Goal: Task Accomplishment & Management: Manage account settings

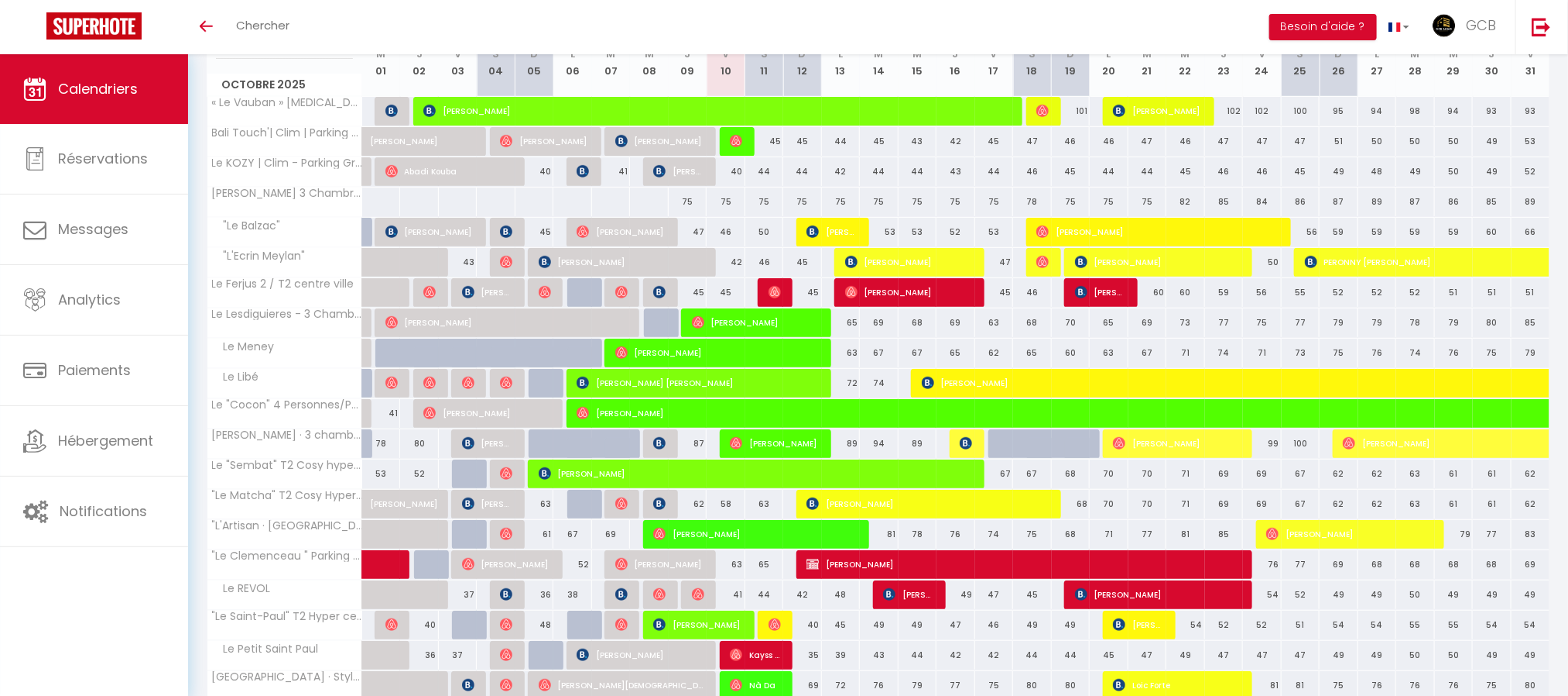
scroll to position [342, 0]
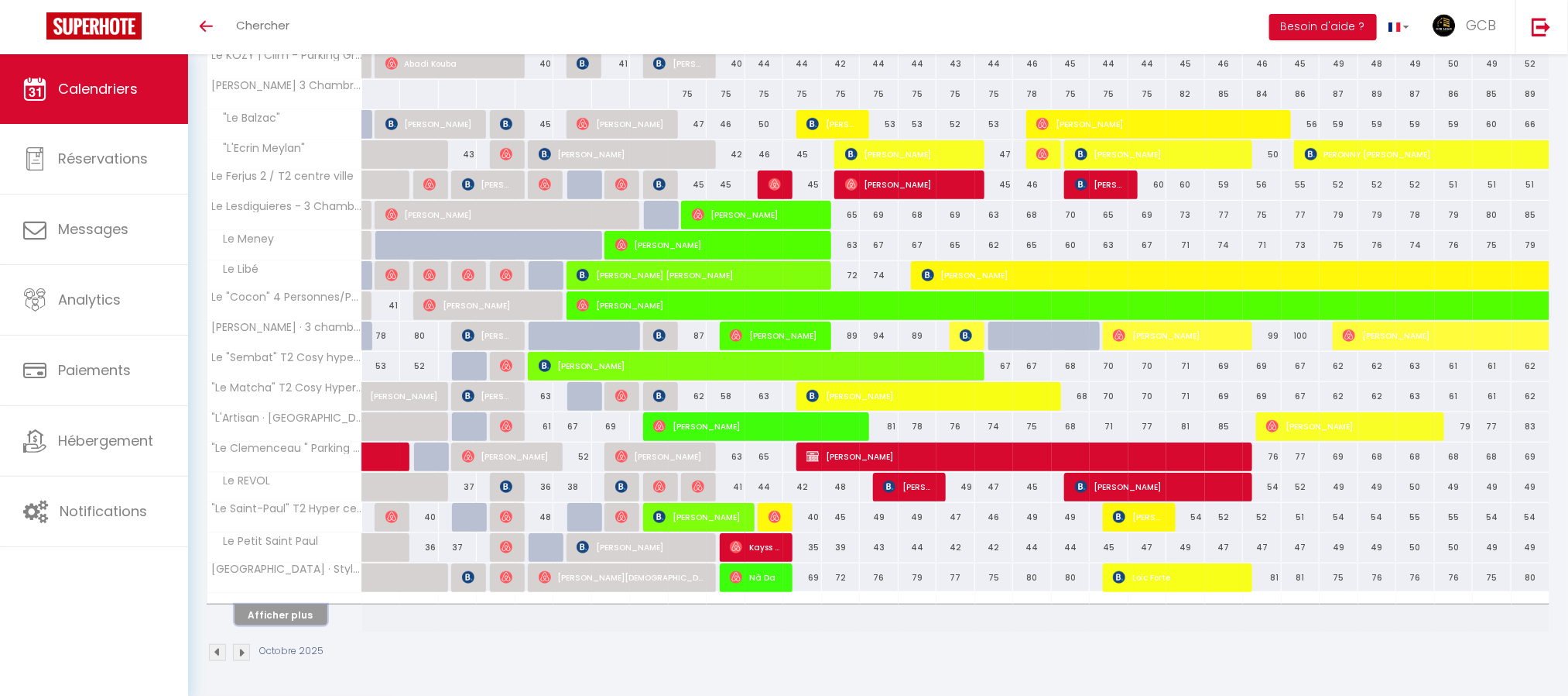
drag, startPoint x: 265, startPoint y: 613, endPoint x: 681, endPoint y: 468, distance: 440.5
click at [265, 613] on button "Afficher plus" at bounding box center [281, 614] width 93 height 21
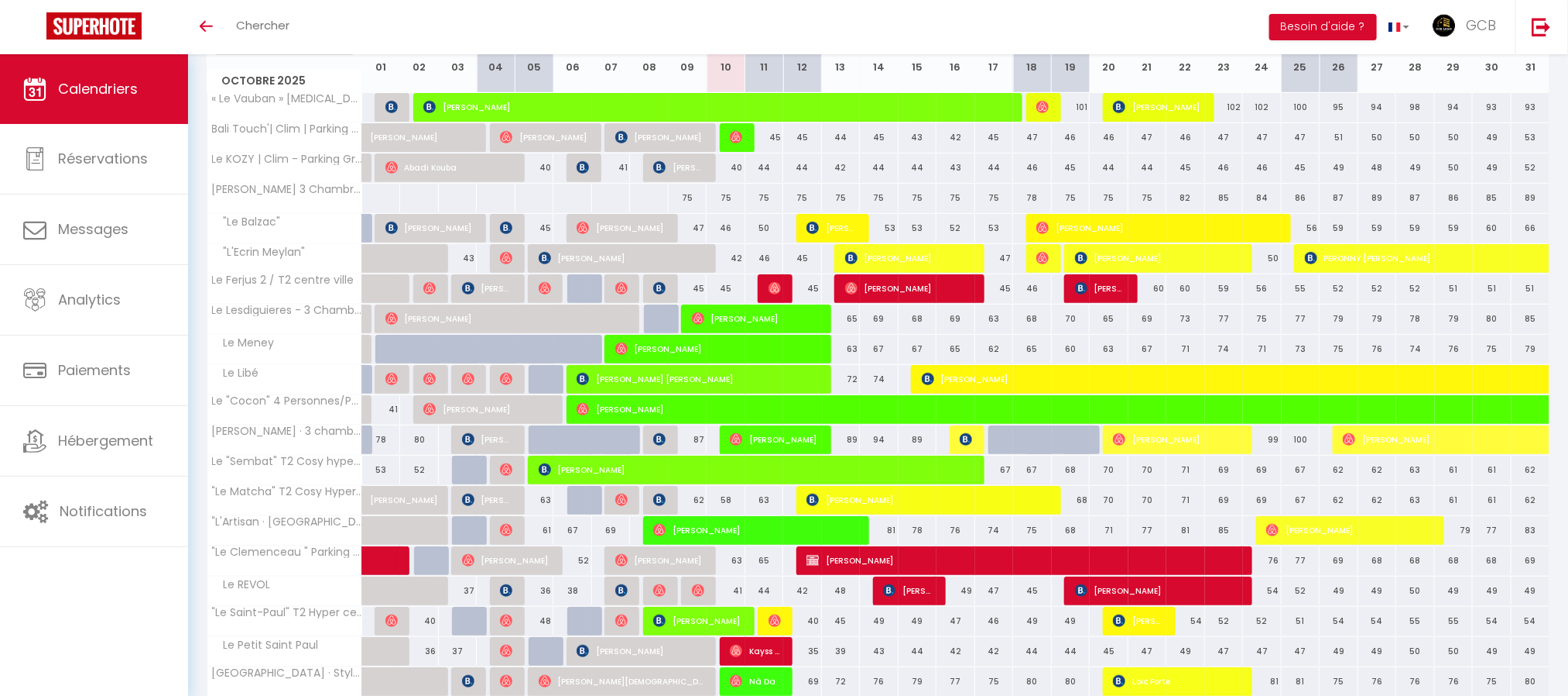
scroll to position [232, 0]
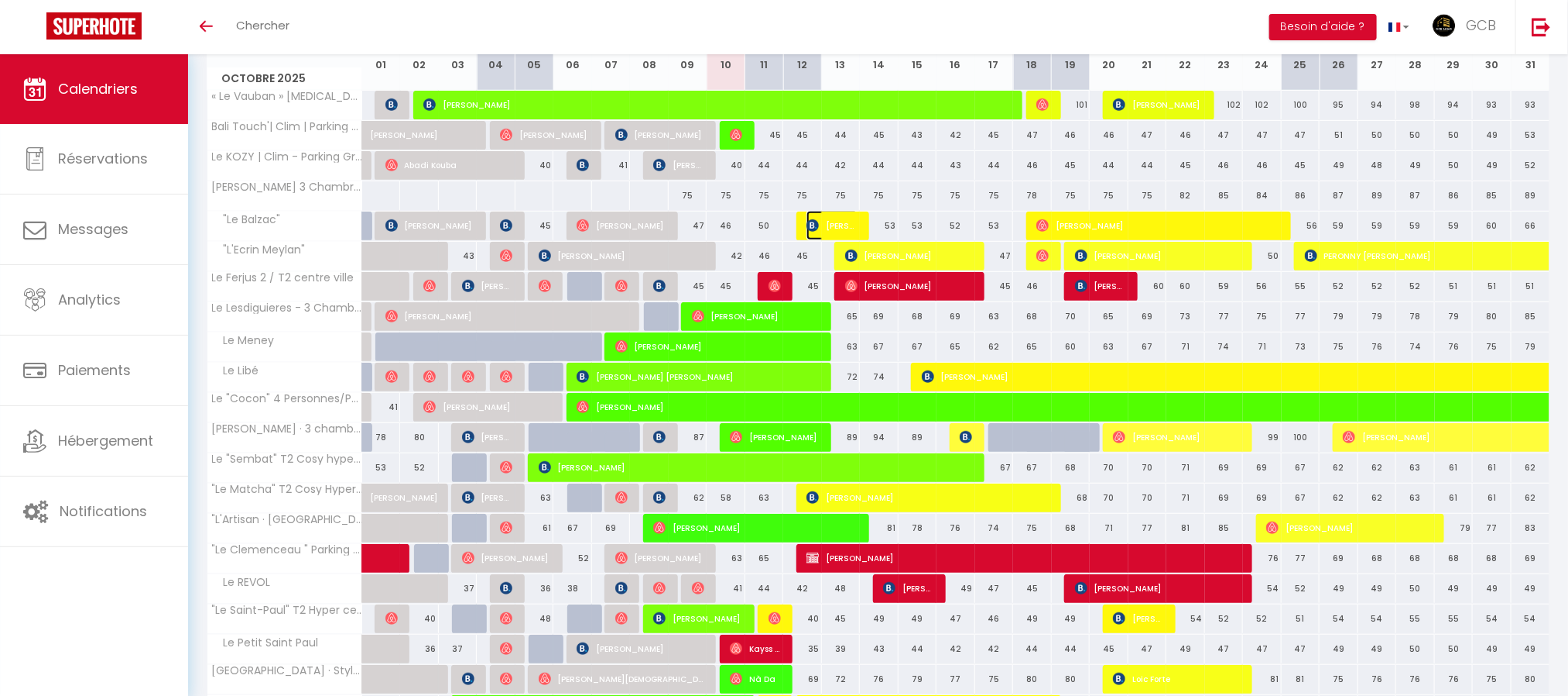
click at [811, 226] on img at bounding box center [812, 225] width 12 height 12
select select "OK"
select select "KO"
select select "0"
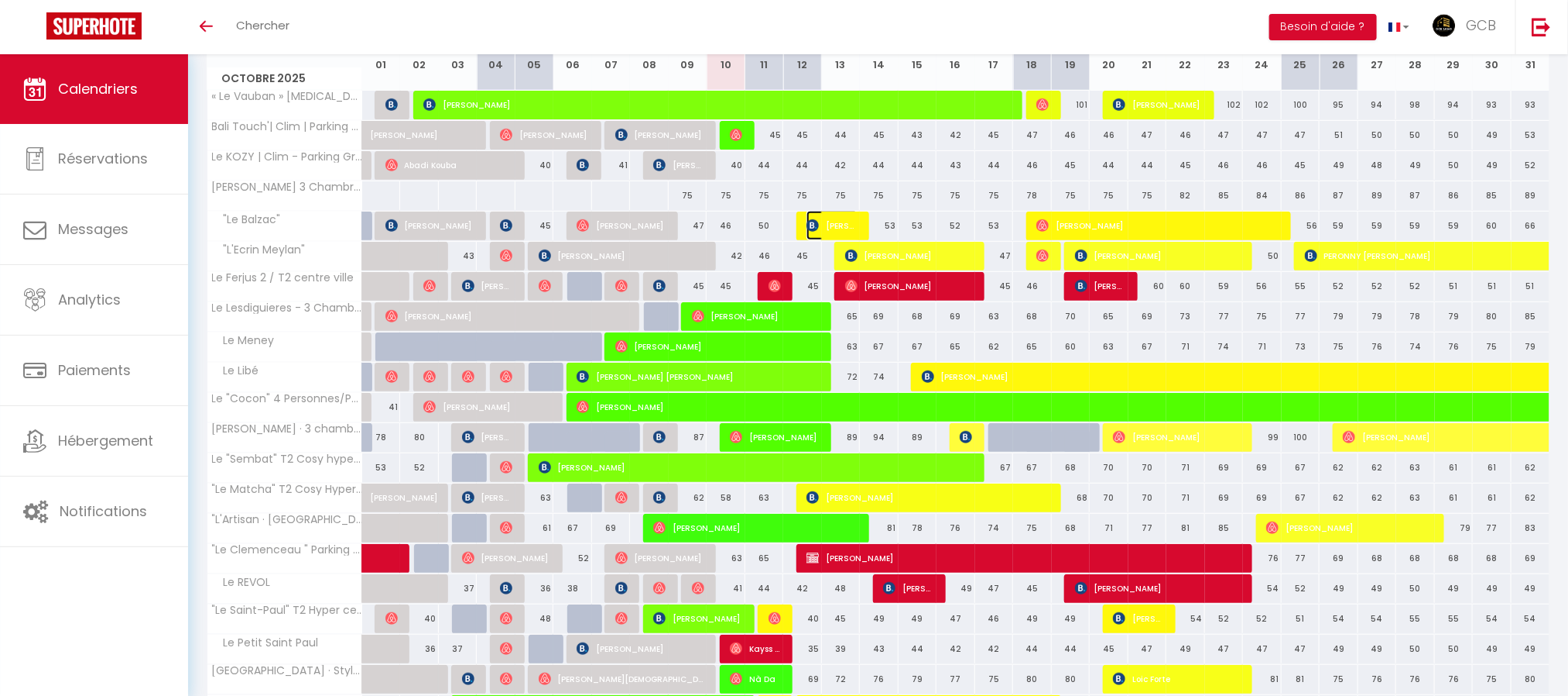
select select "1"
select select
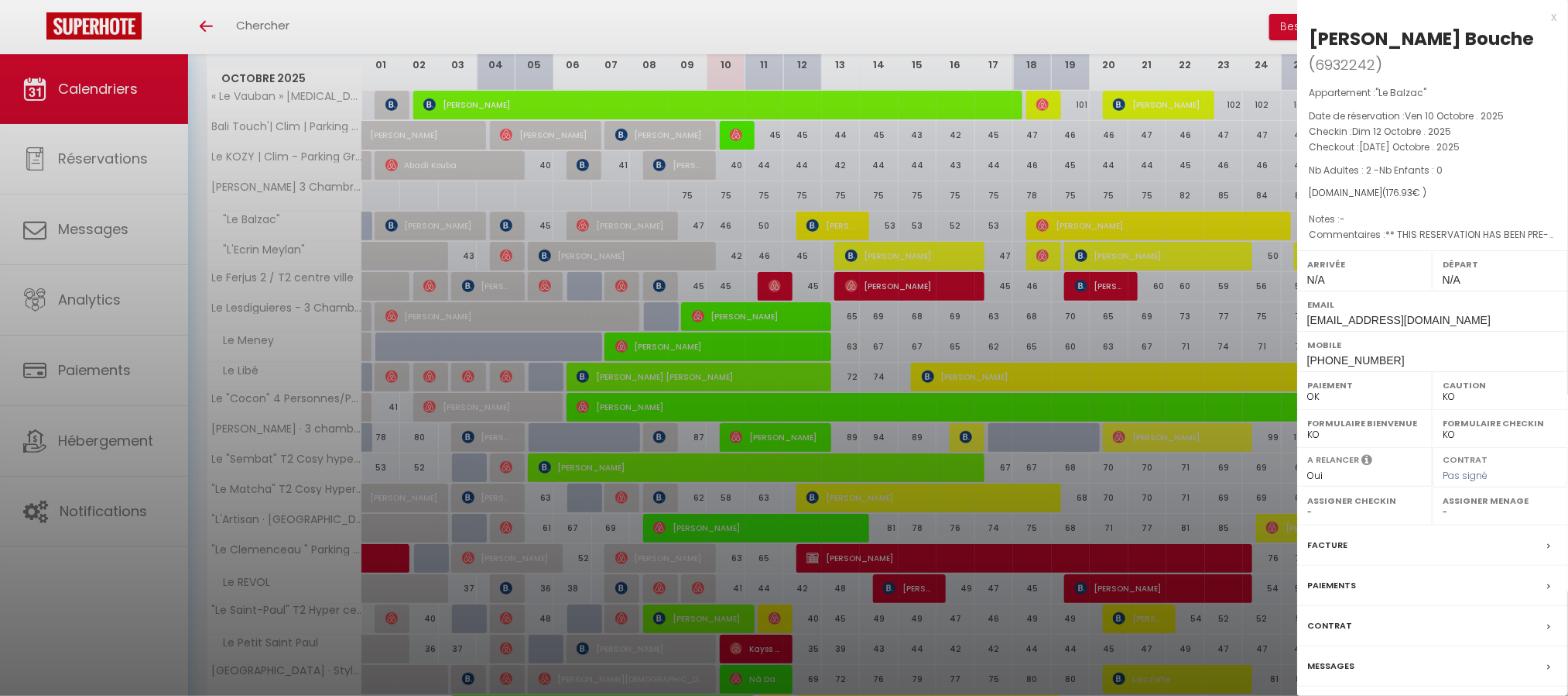
click at [810, 263] on div at bounding box center [784, 348] width 1568 height 696
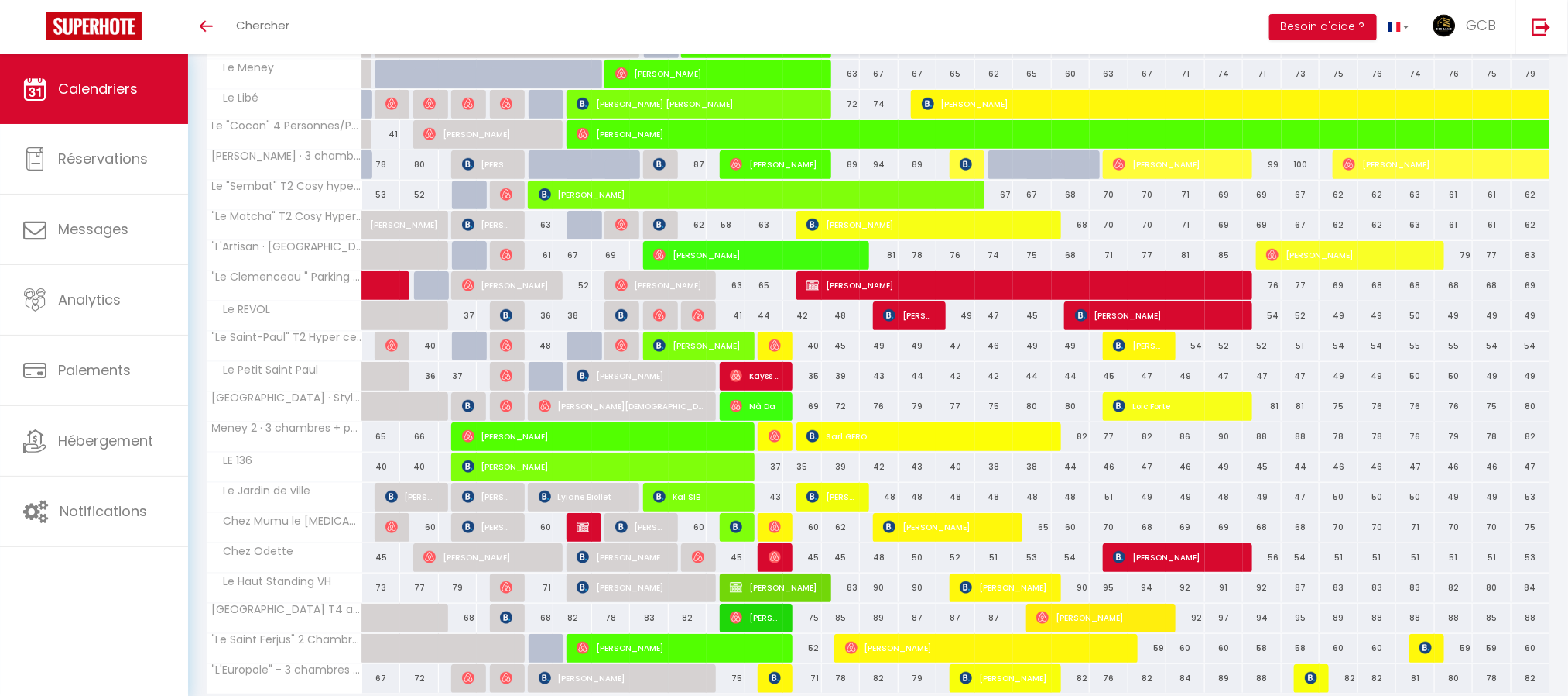
scroll to position [579, 0]
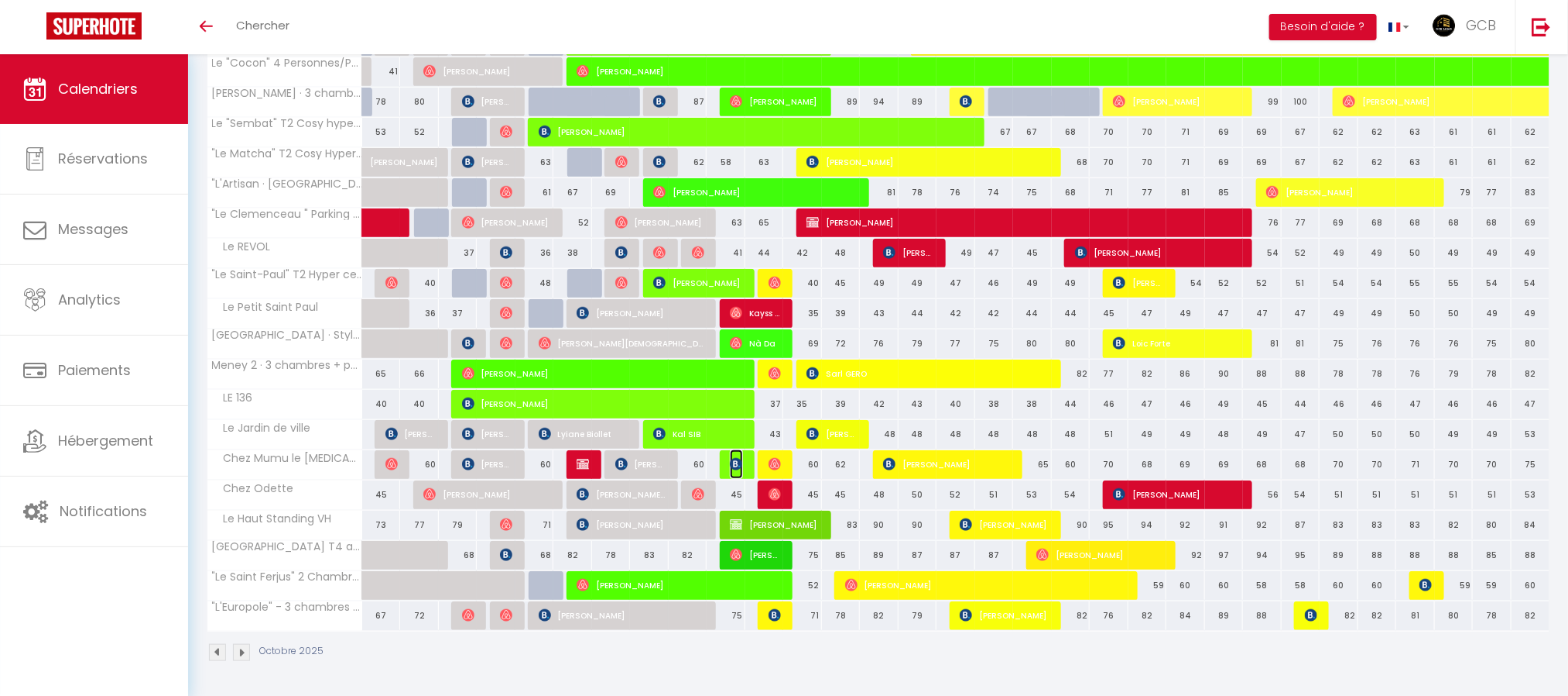
click at [742, 472] on span "[PERSON_NAME]" at bounding box center [736, 463] width 13 height 29
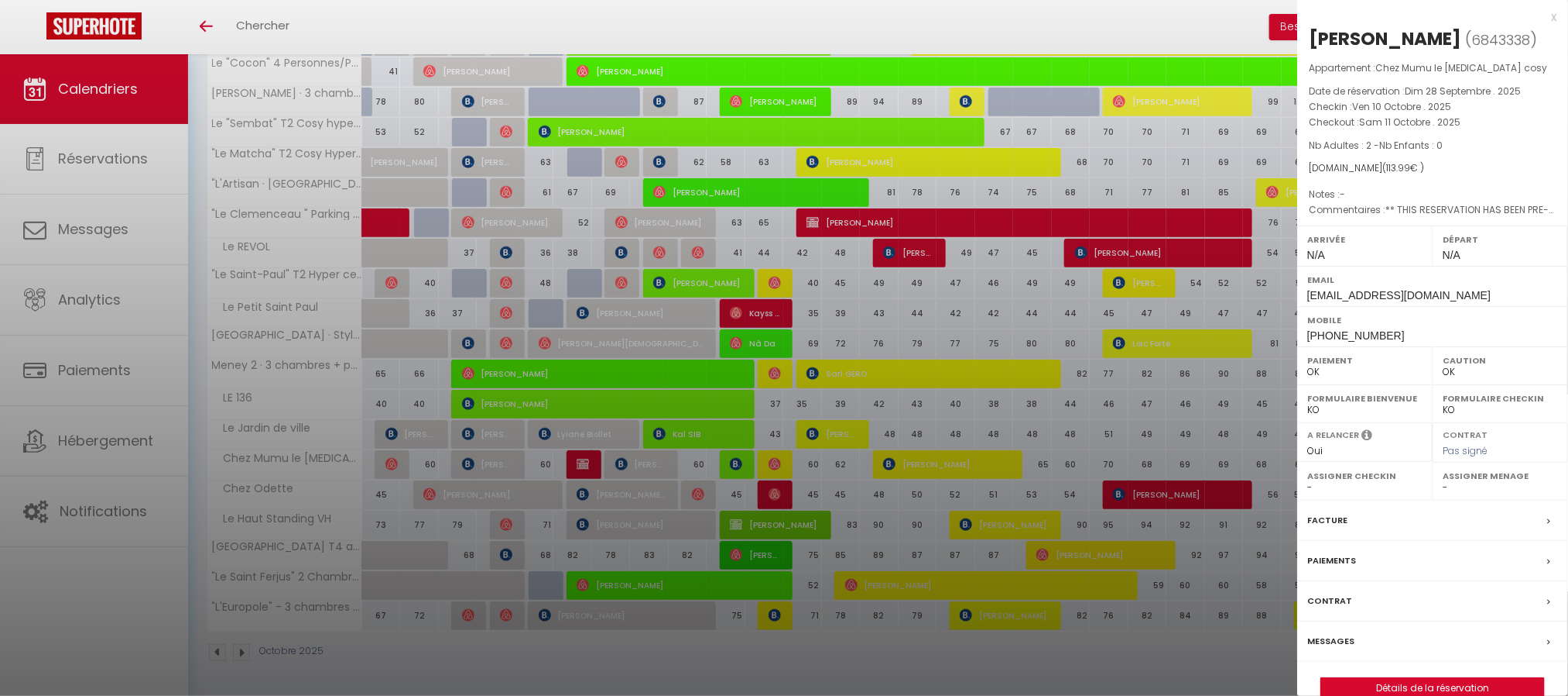
click at [726, 538] on div at bounding box center [784, 348] width 1568 height 696
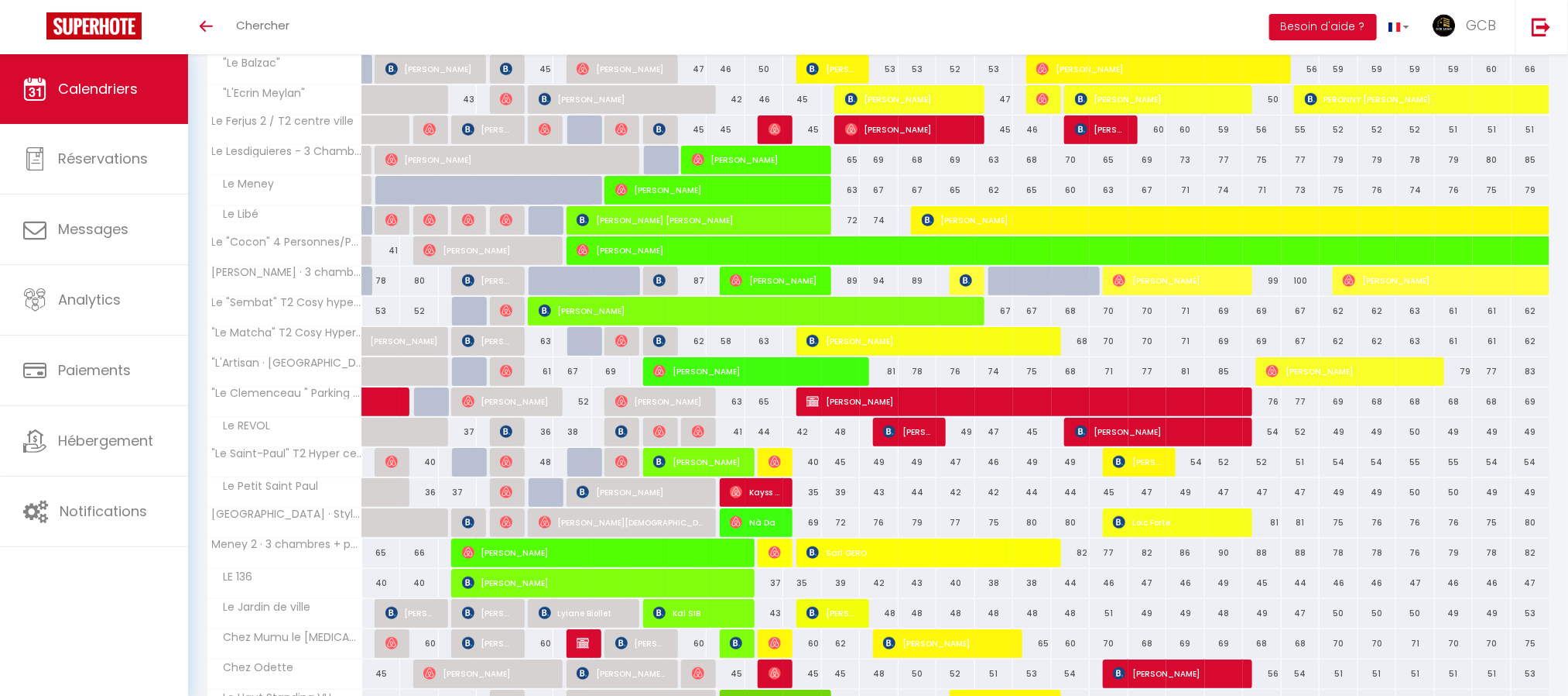
scroll to position [347, 0]
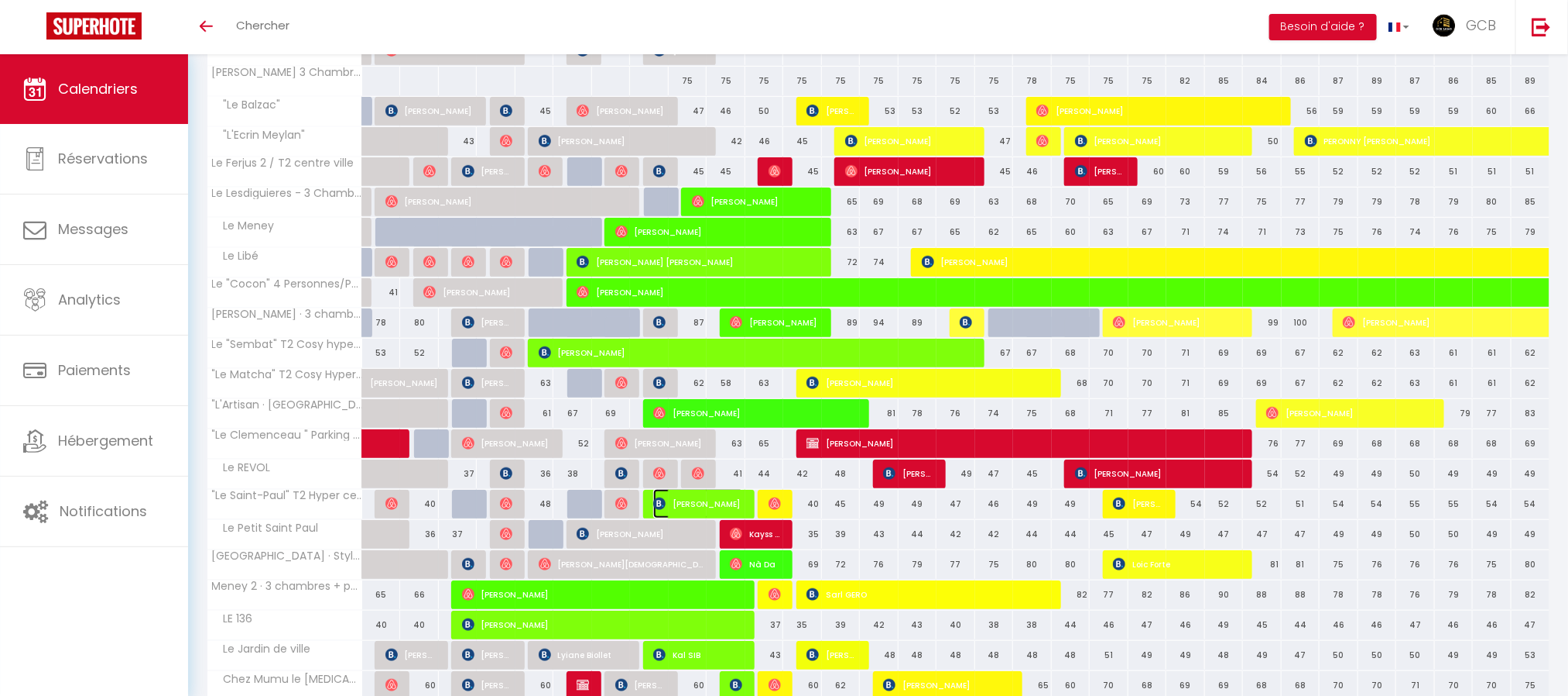
click at [734, 507] on span "[PERSON_NAME]" at bounding box center [699, 503] width 91 height 29
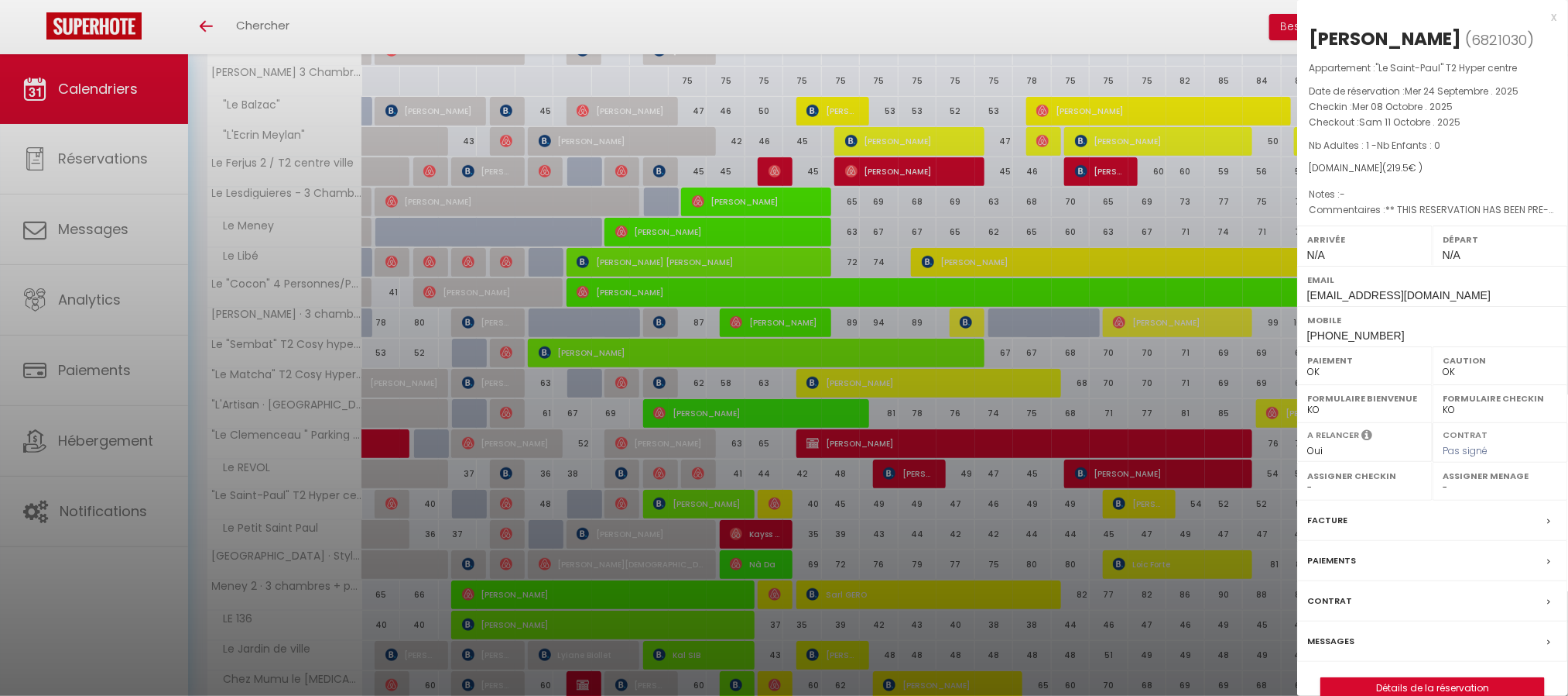
click at [744, 461] on div at bounding box center [784, 348] width 1568 height 696
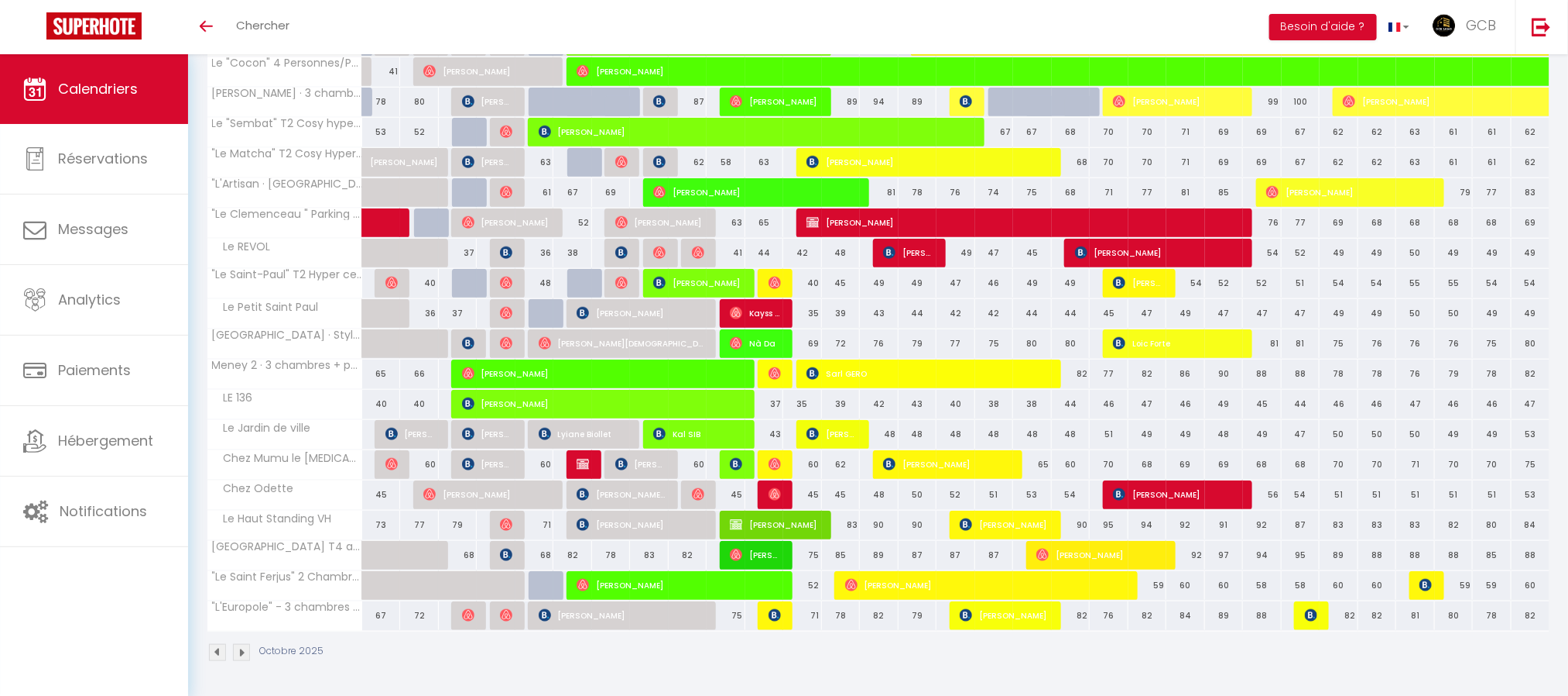
scroll to position [579, 0]
click at [732, 402] on span "[PERSON_NAME]" at bounding box center [604, 403] width 284 height 29
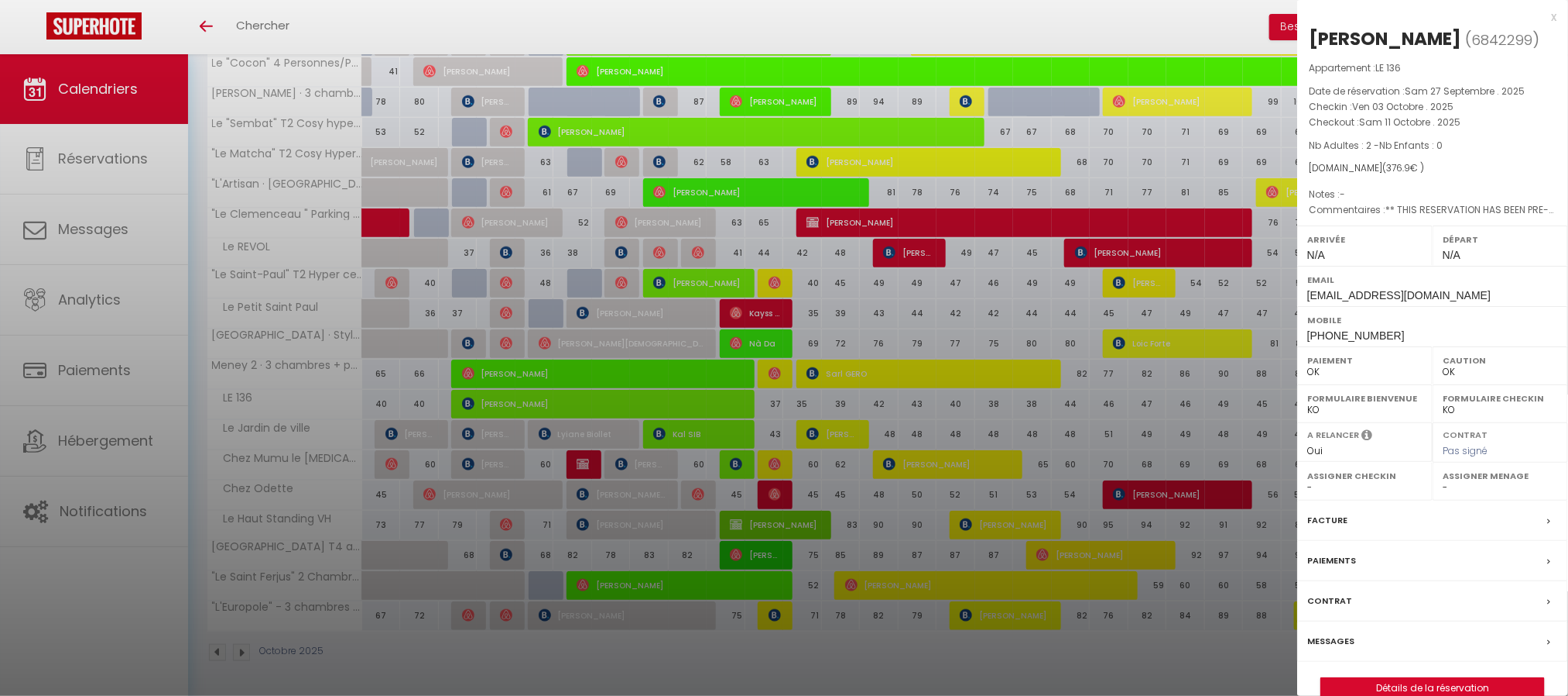
click at [855, 428] on div at bounding box center [784, 348] width 1568 height 696
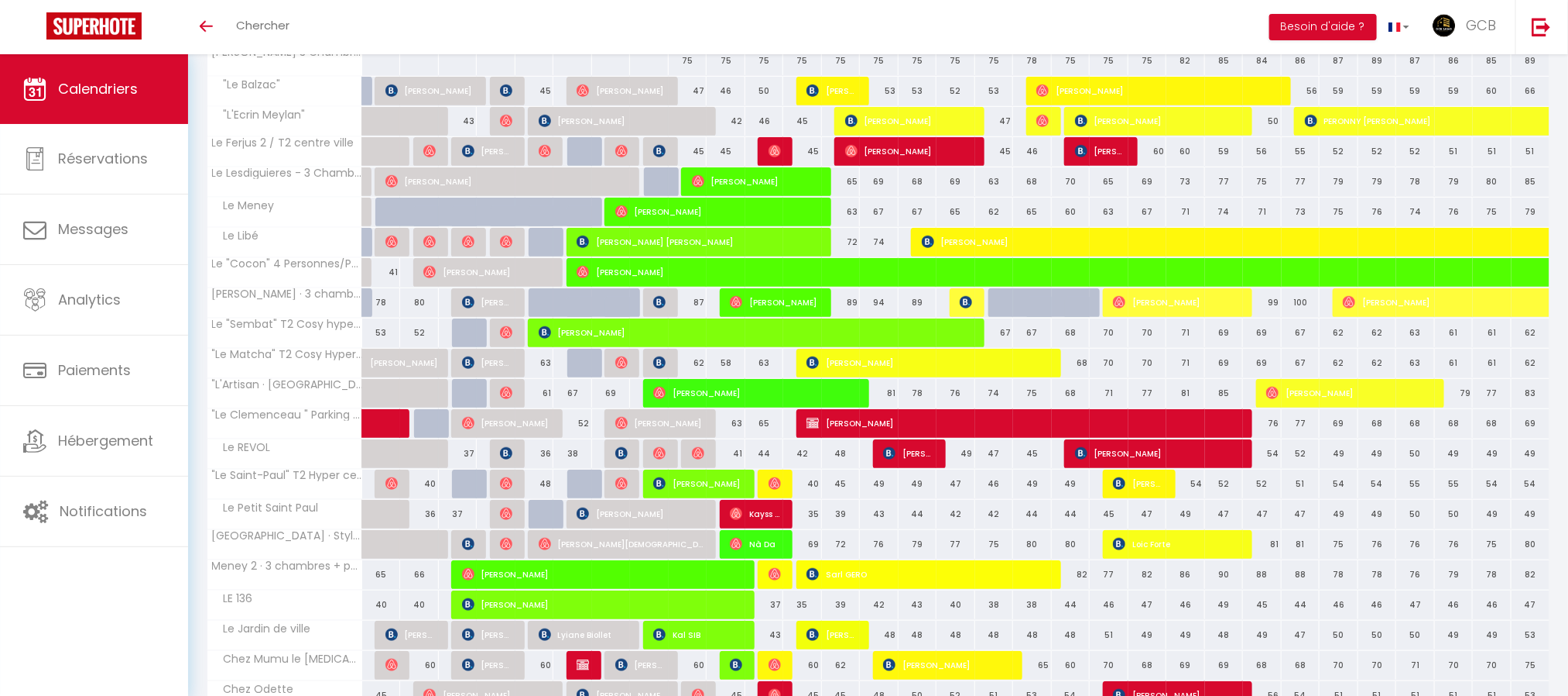
scroll to position [231, 0]
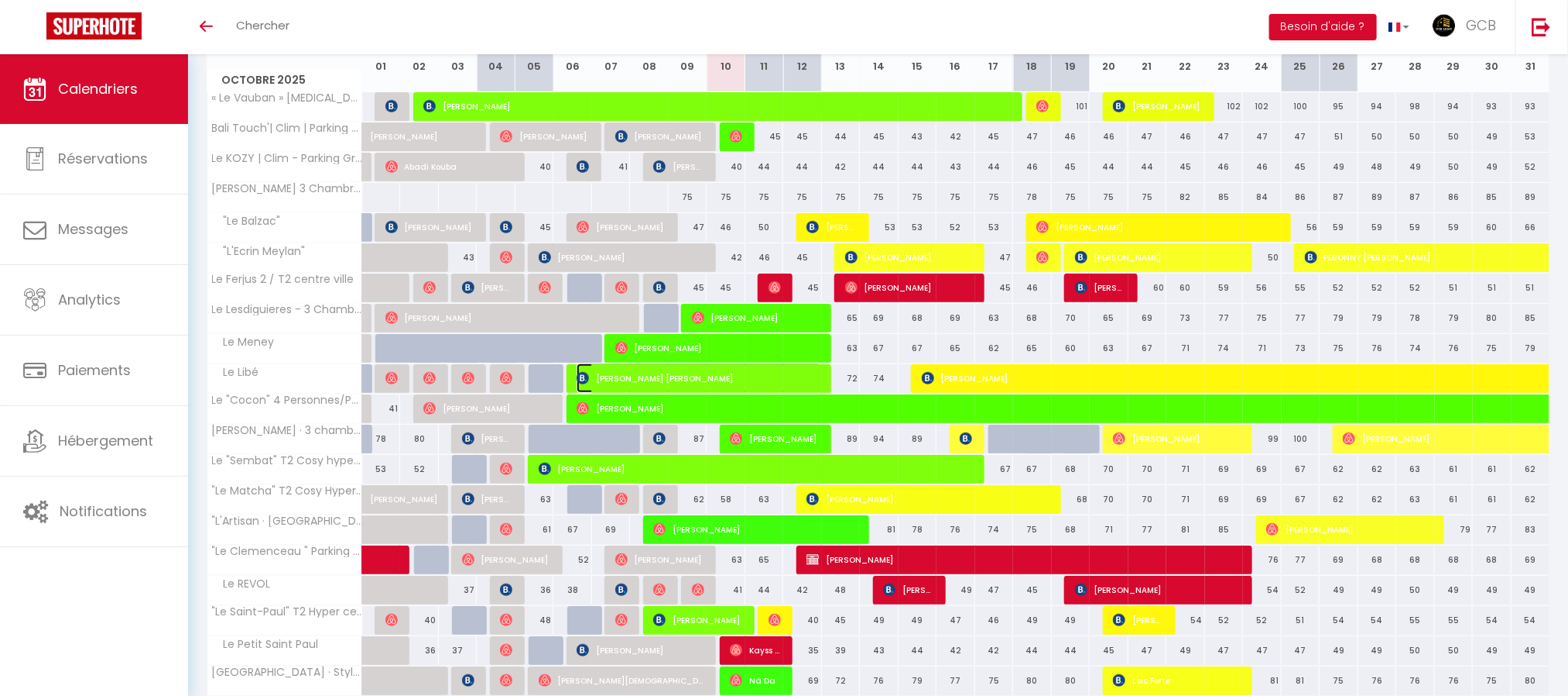
click at [749, 374] on span "[PERSON_NAME] [PERSON_NAME]" at bounding box center [700, 377] width 246 height 29
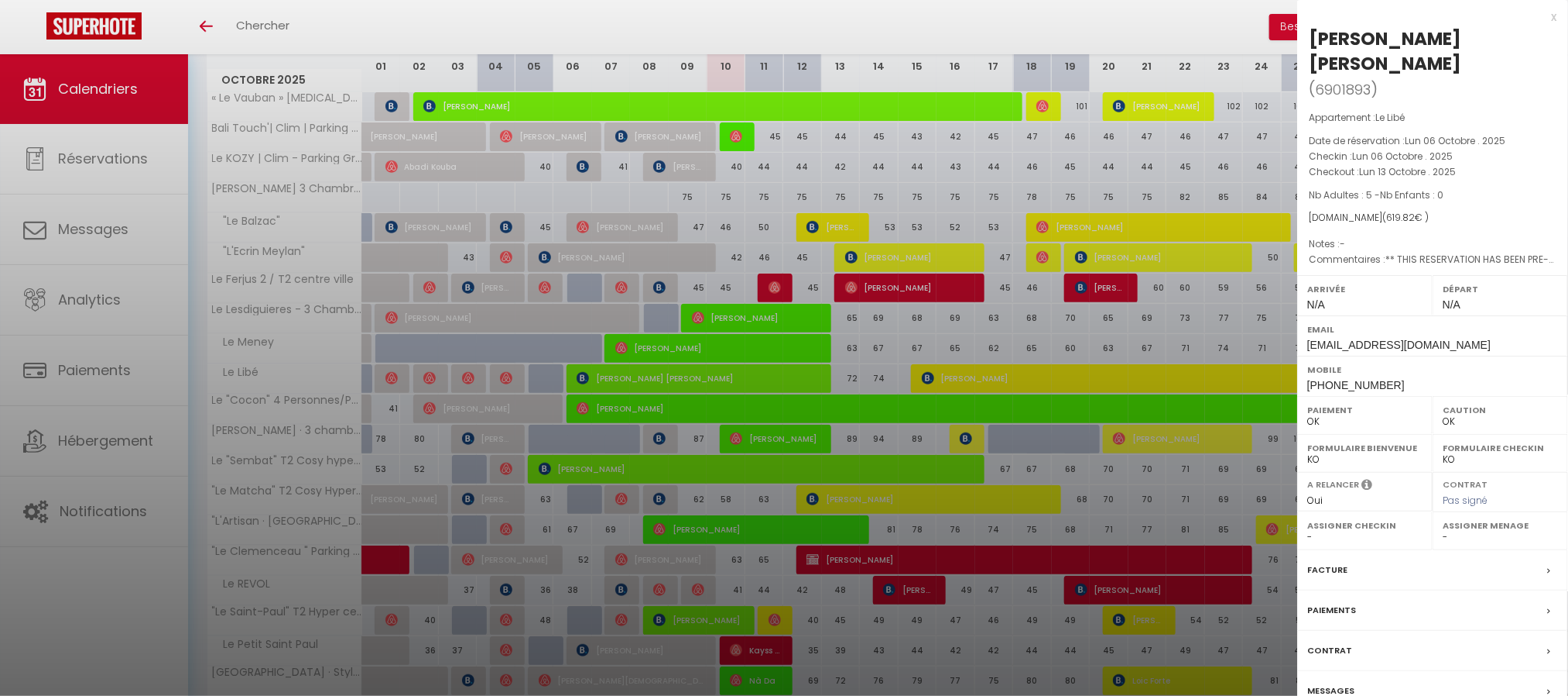
click at [723, 282] on div at bounding box center [784, 348] width 1568 height 696
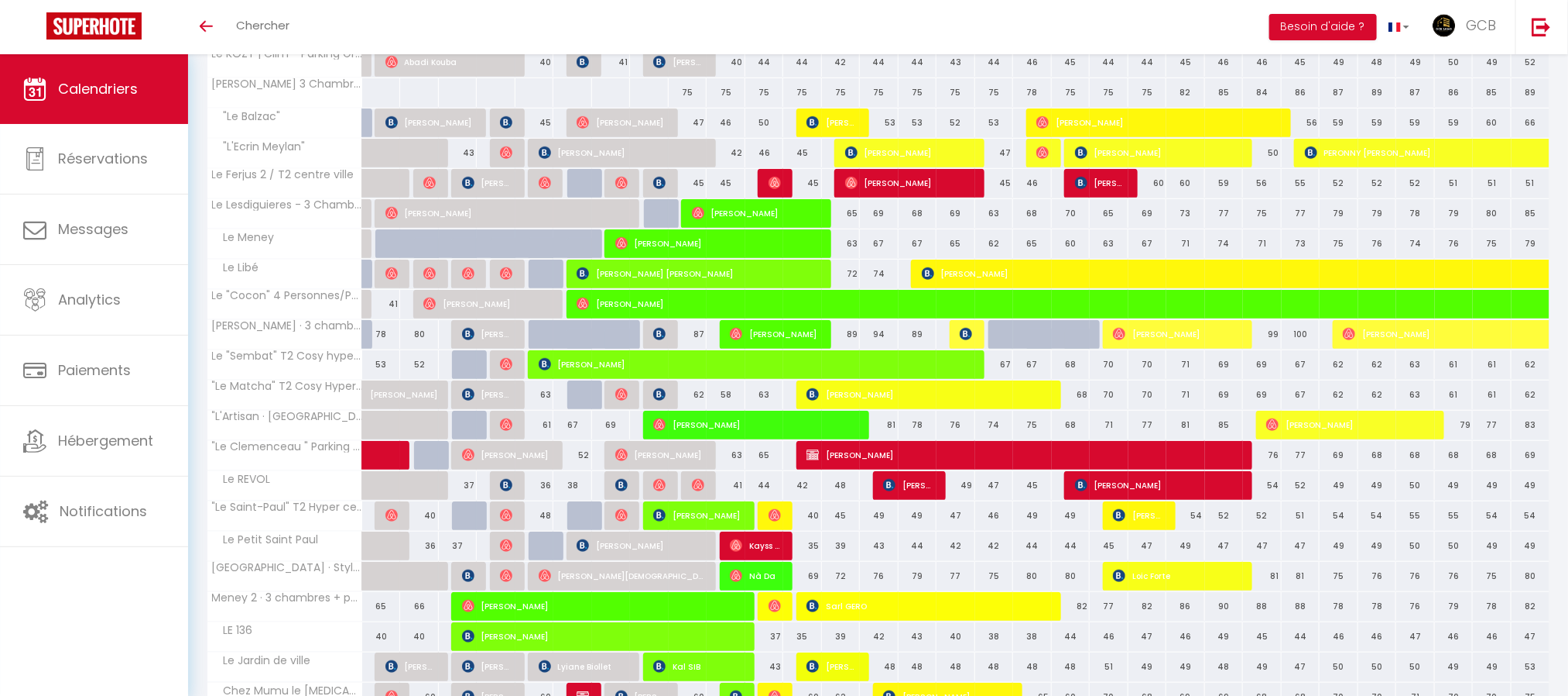
scroll to position [579, 0]
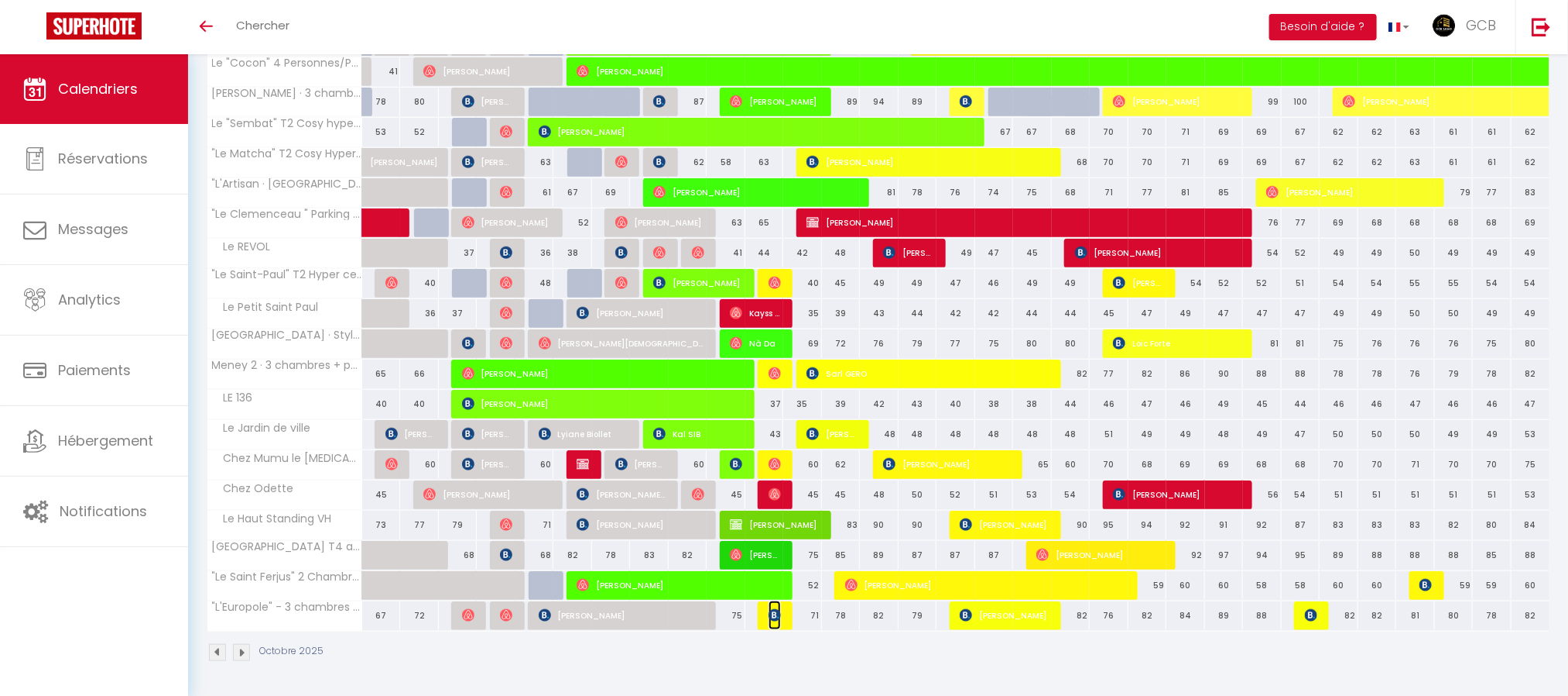
click at [772, 620] on span "[PERSON_NAME] [PERSON_NAME]" at bounding box center [775, 614] width 13 height 29
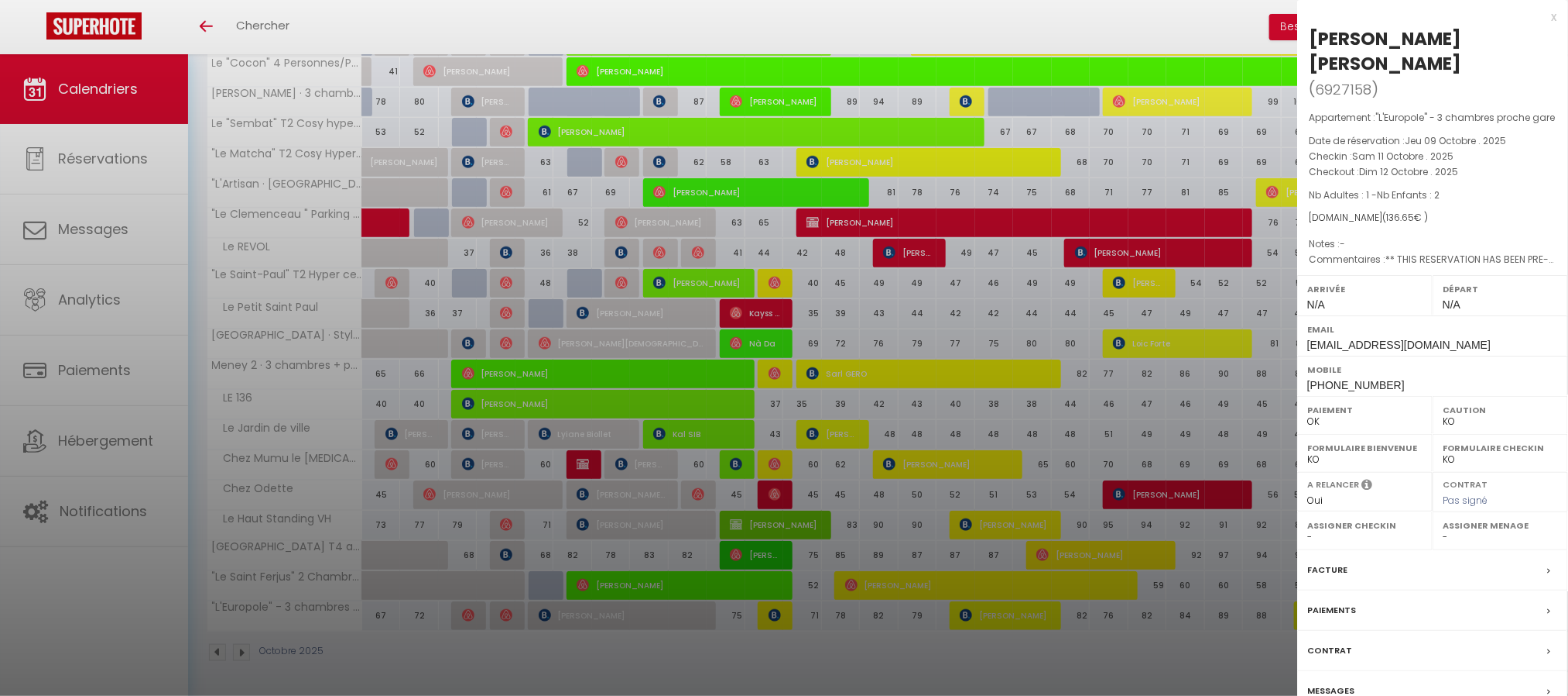
click at [744, 619] on div at bounding box center [784, 348] width 1568 height 696
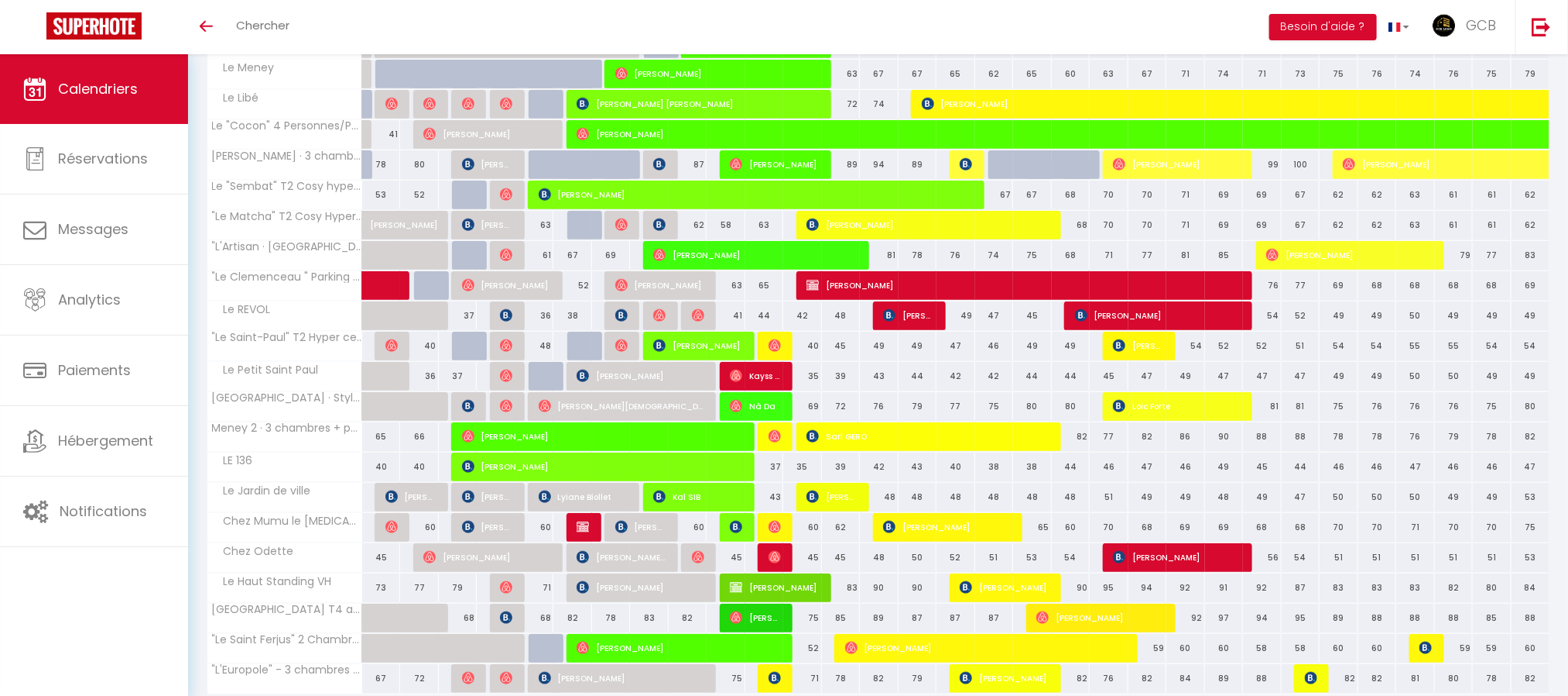
scroll to position [463, 0]
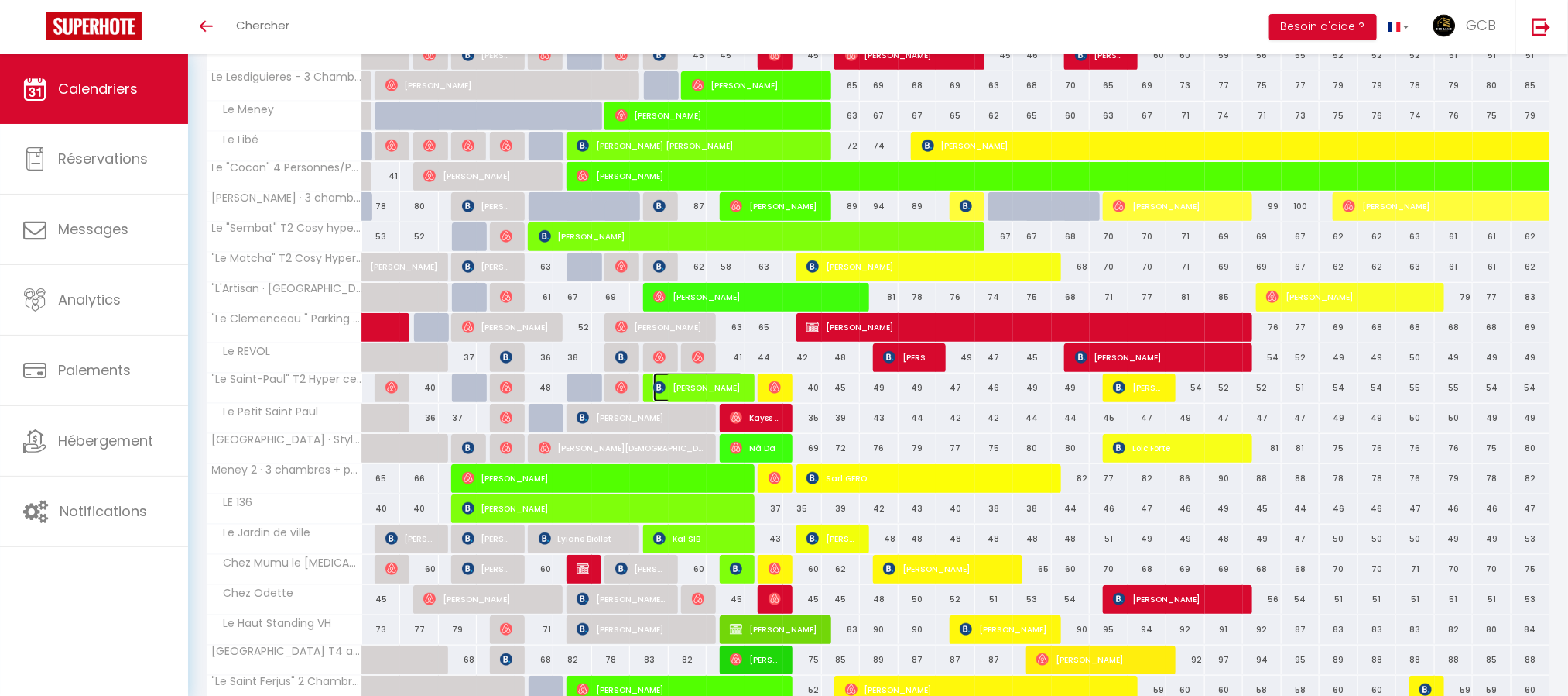
click at [709, 397] on span "[PERSON_NAME]" at bounding box center [699, 387] width 91 height 29
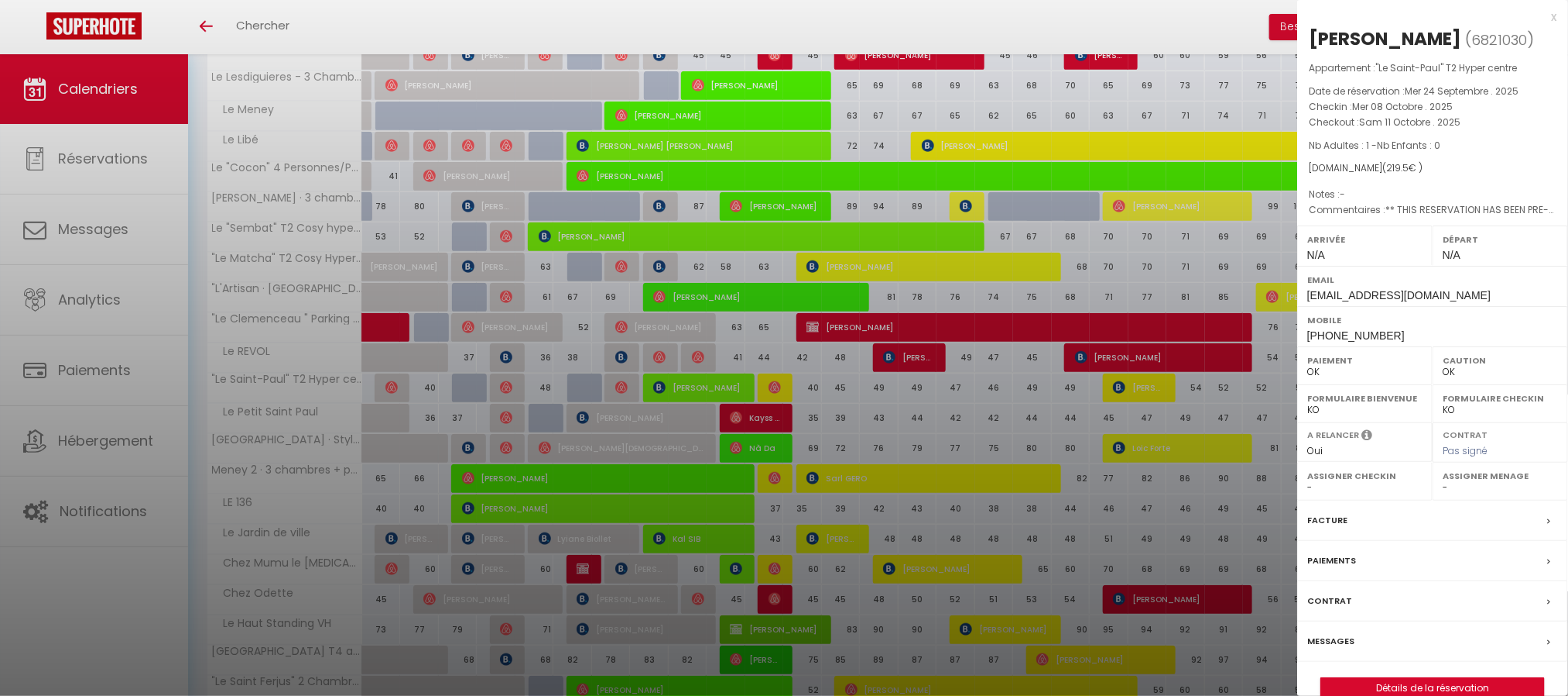
click at [862, 367] on div at bounding box center [784, 348] width 1568 height 696
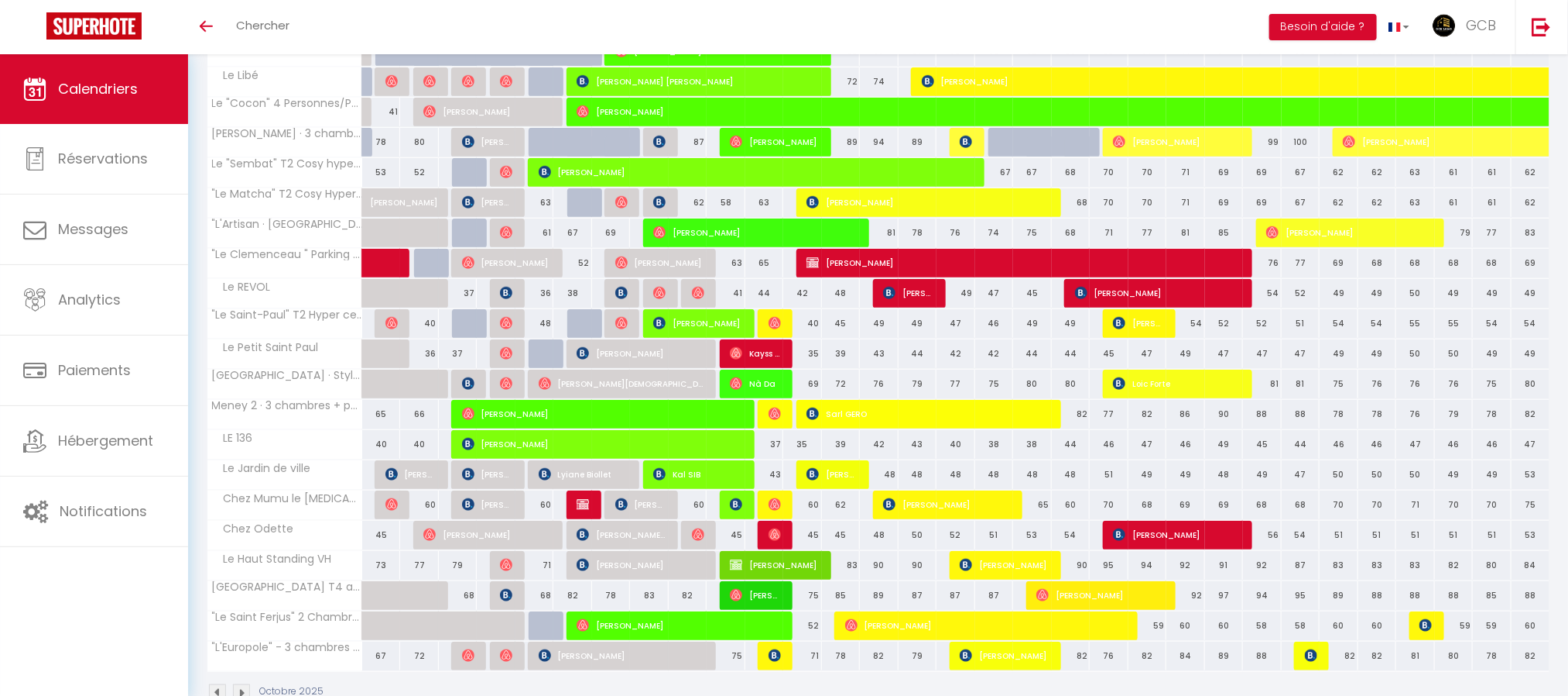
scroll to position [579, 0]
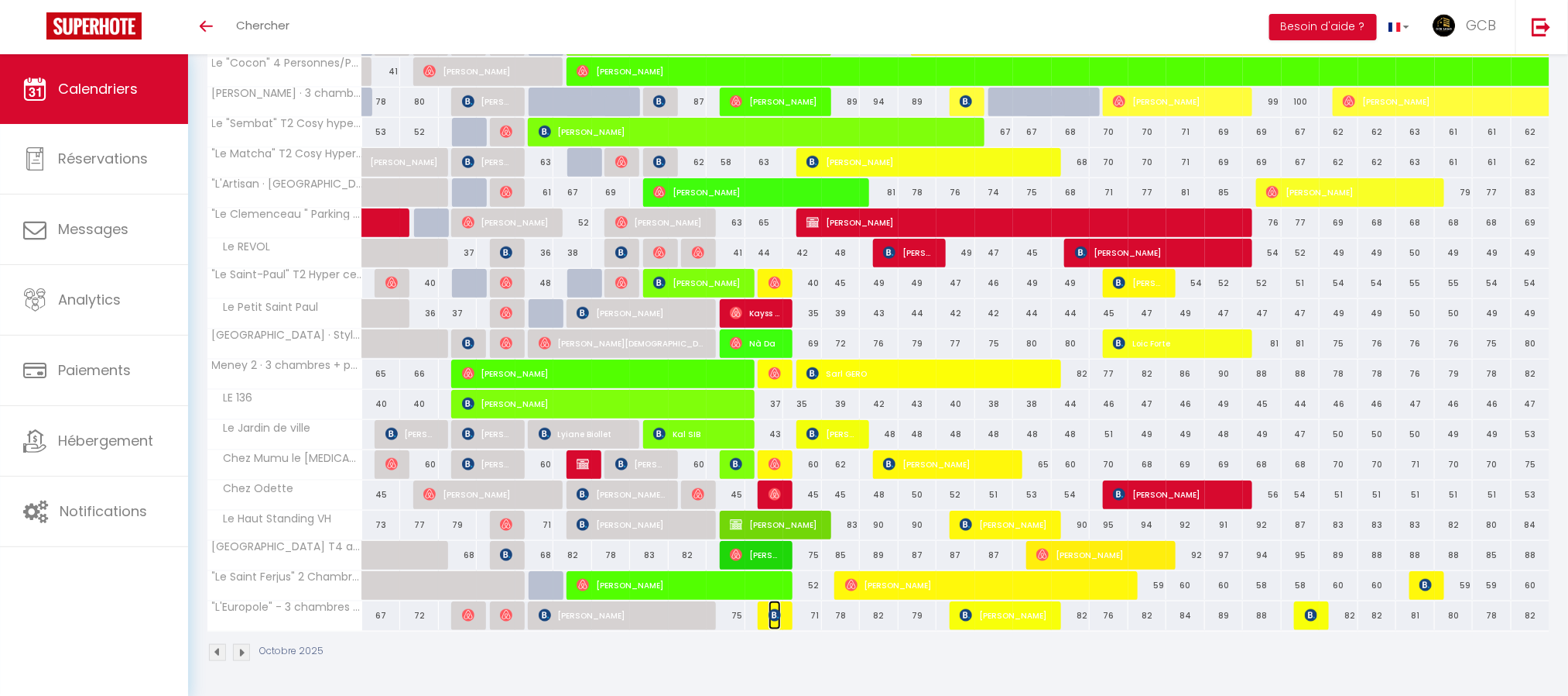
click at [774, 617] on img at bounding box center [775, 615] width 12 height 12
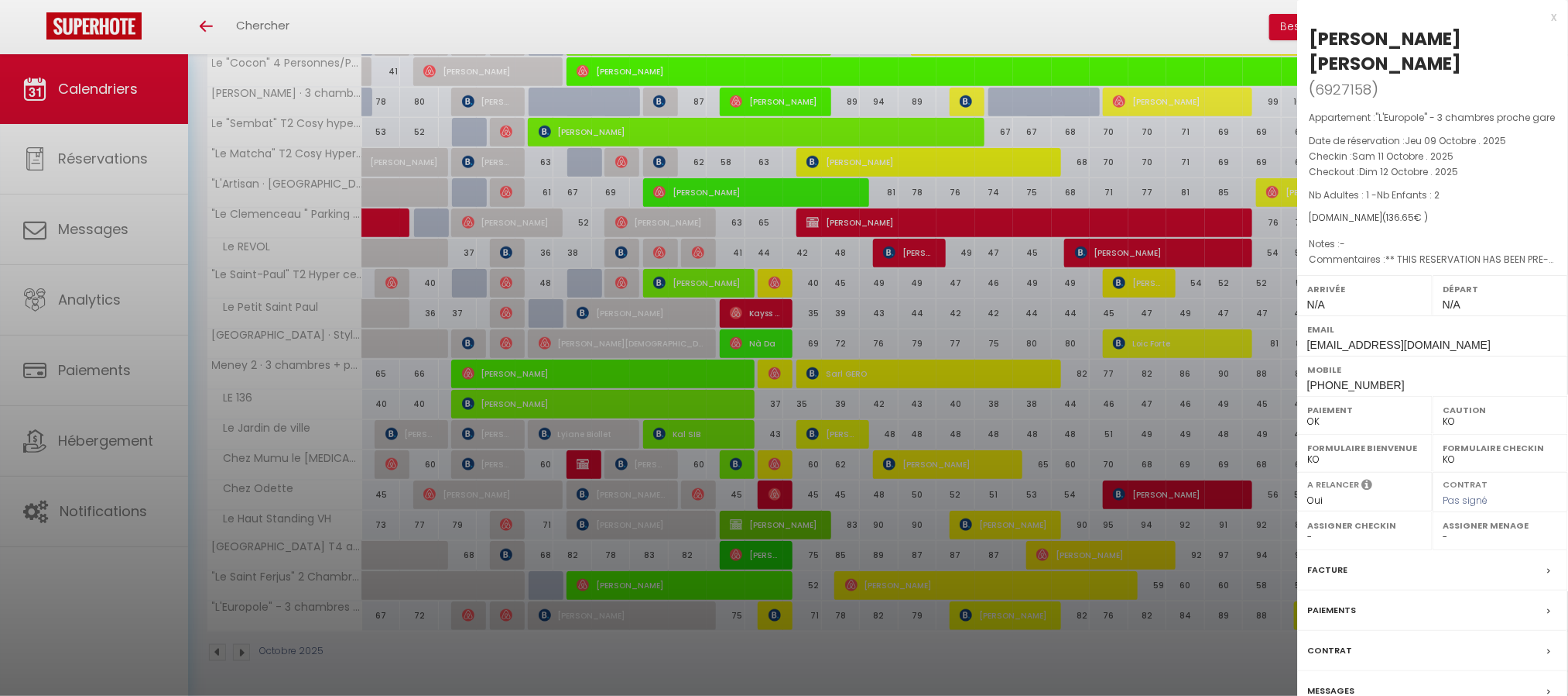
click at [869, 548] on div at bounding box center [784, 348] width 1568 height 696
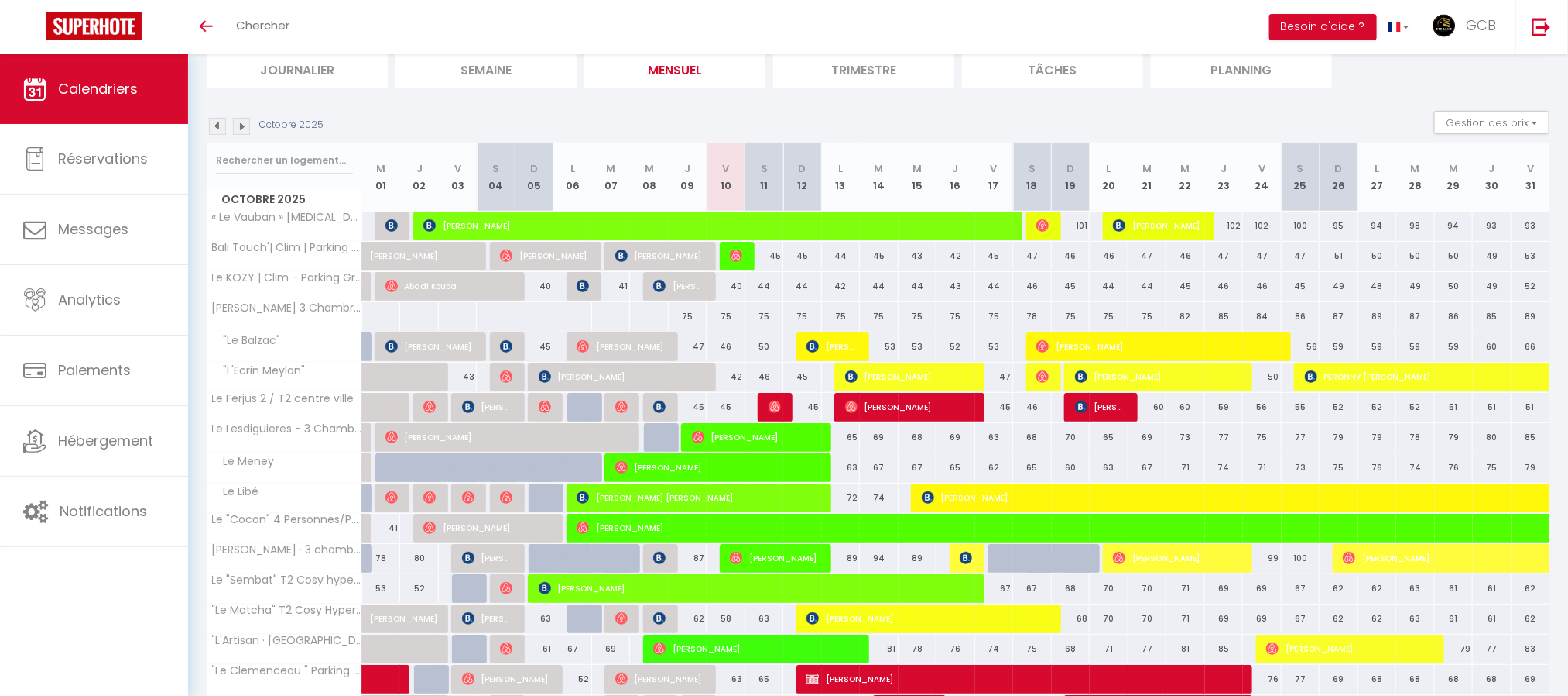
scroll to position [232, 0]
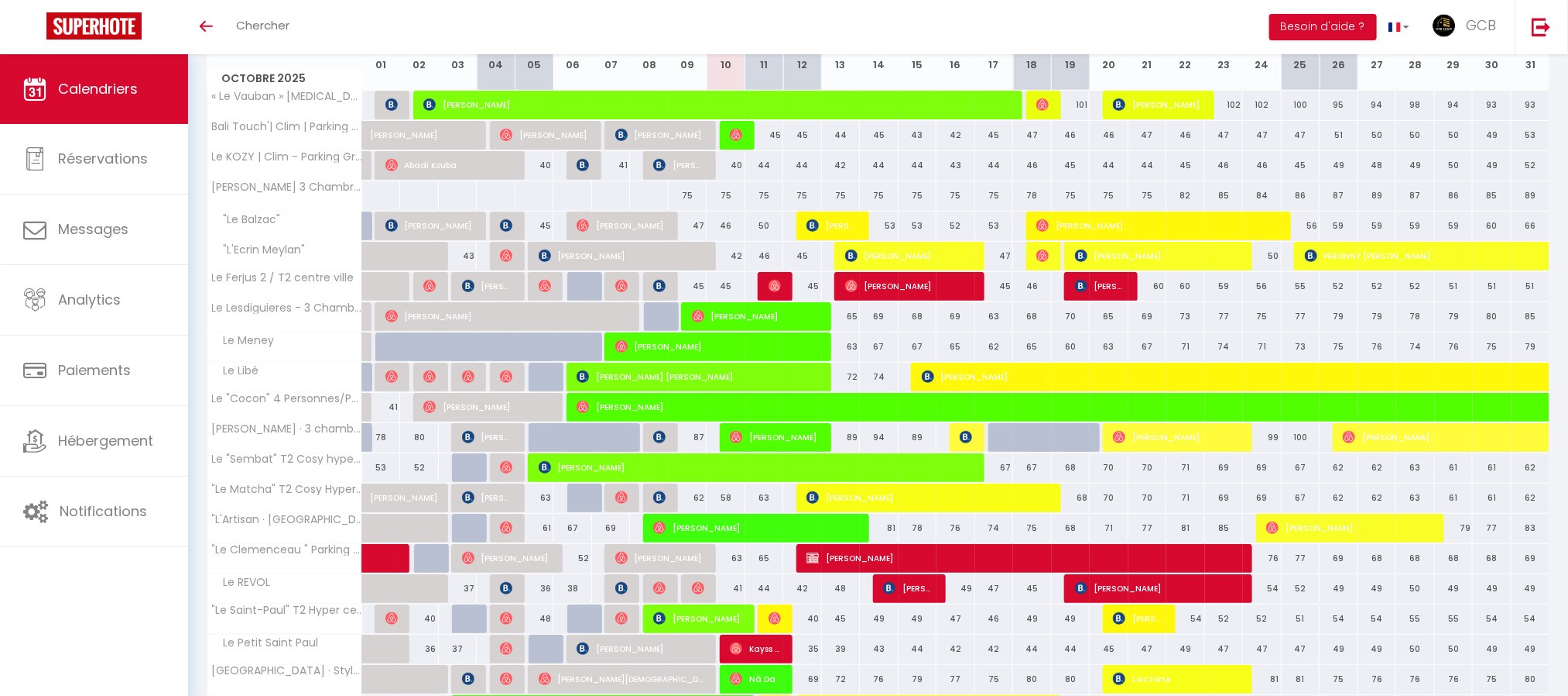
click at [730, 70] on th "V 10" at bounding box center [726, 56] width 39 height 69
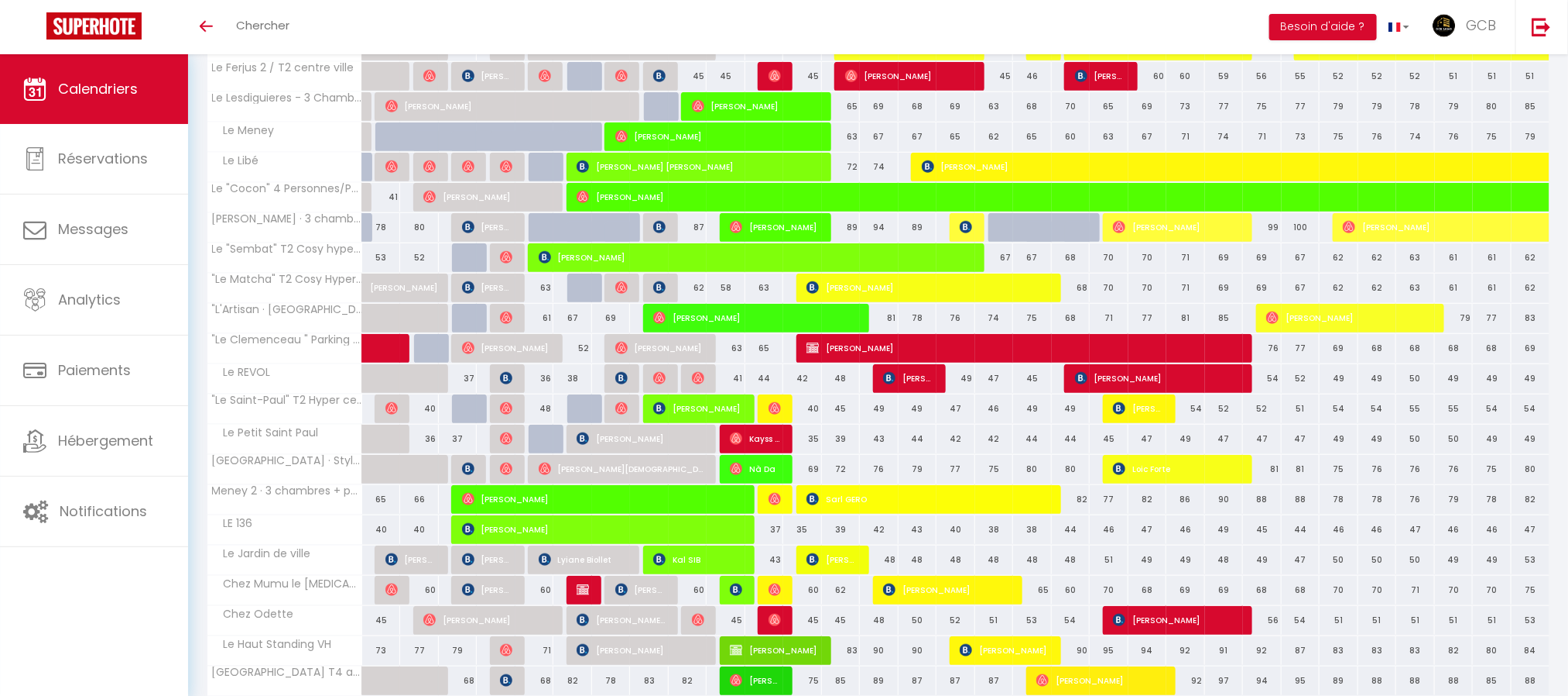
scroll to position [579, 0]
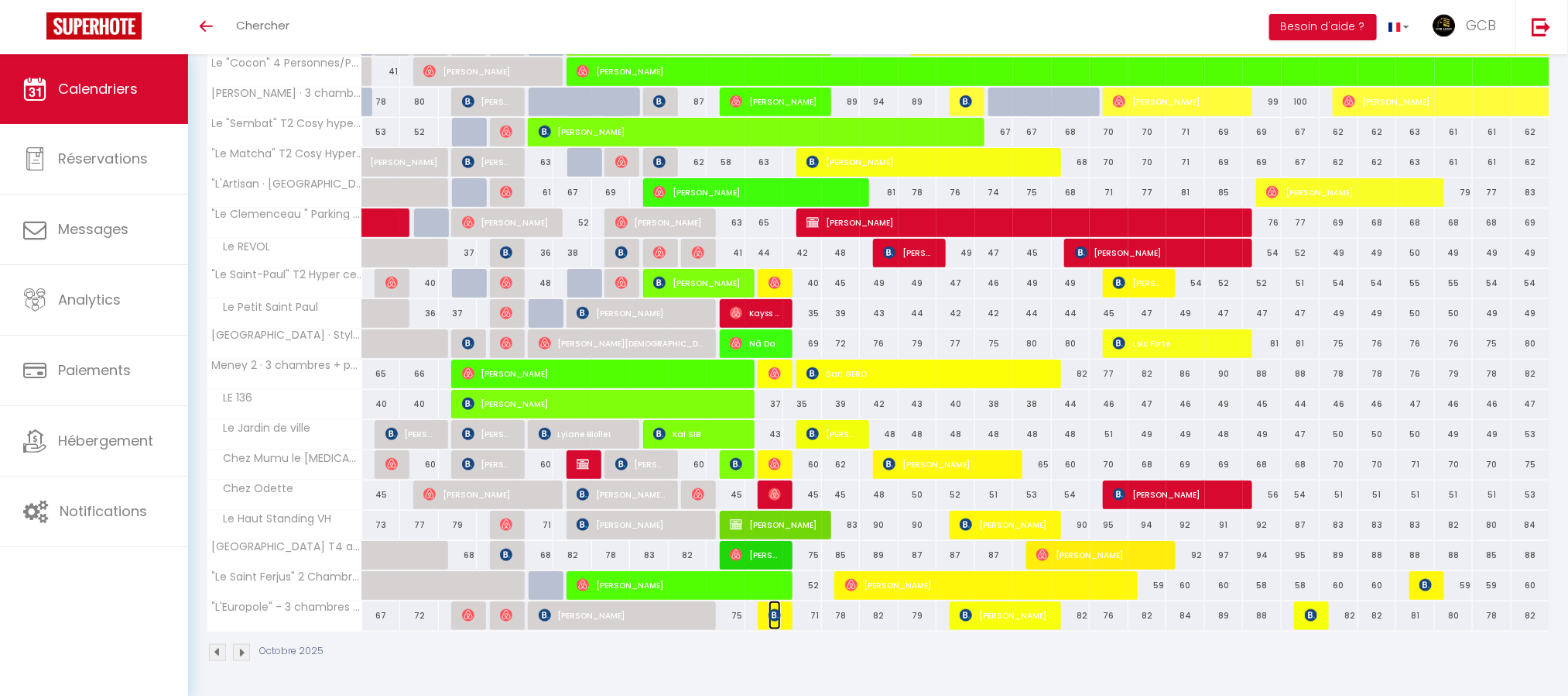
click at [774, 621] on span "[PERSON_NAME] [PERSON_NAME]" at bounding box center [775, 614] width 13 height 29
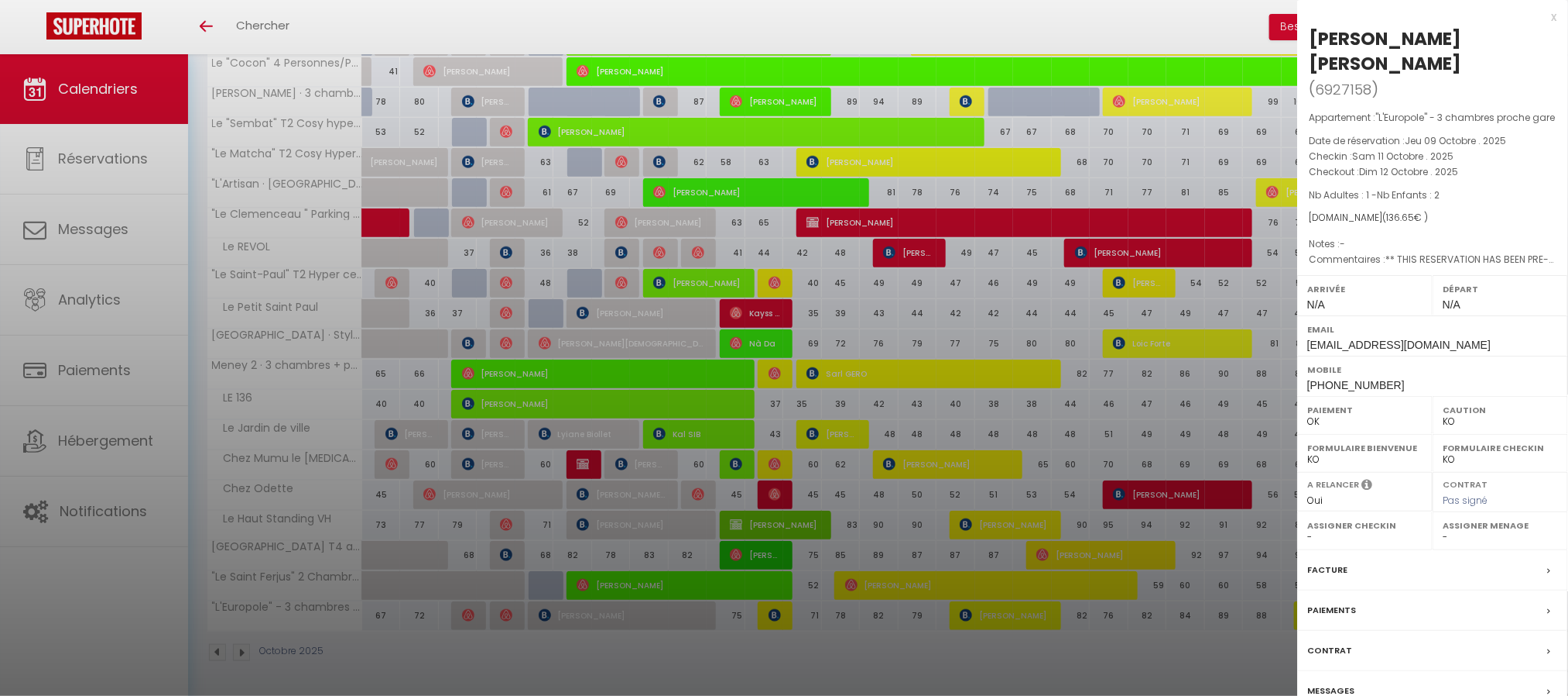
click at [801, 565] on div at bounding box center [784, 348] width 1568 height 696
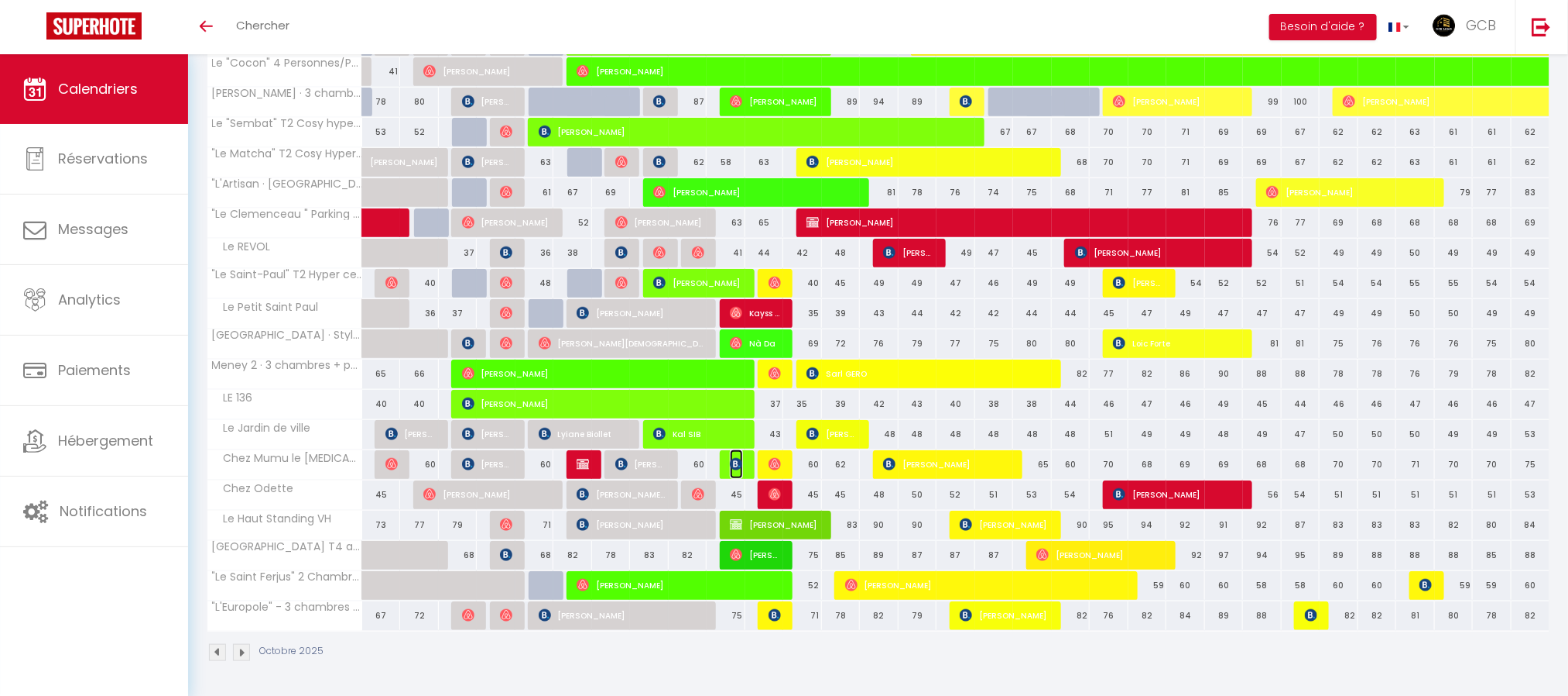
click at [732, 462] on img at bounding box center [736, 464] width 12 height 12
select select "OK"
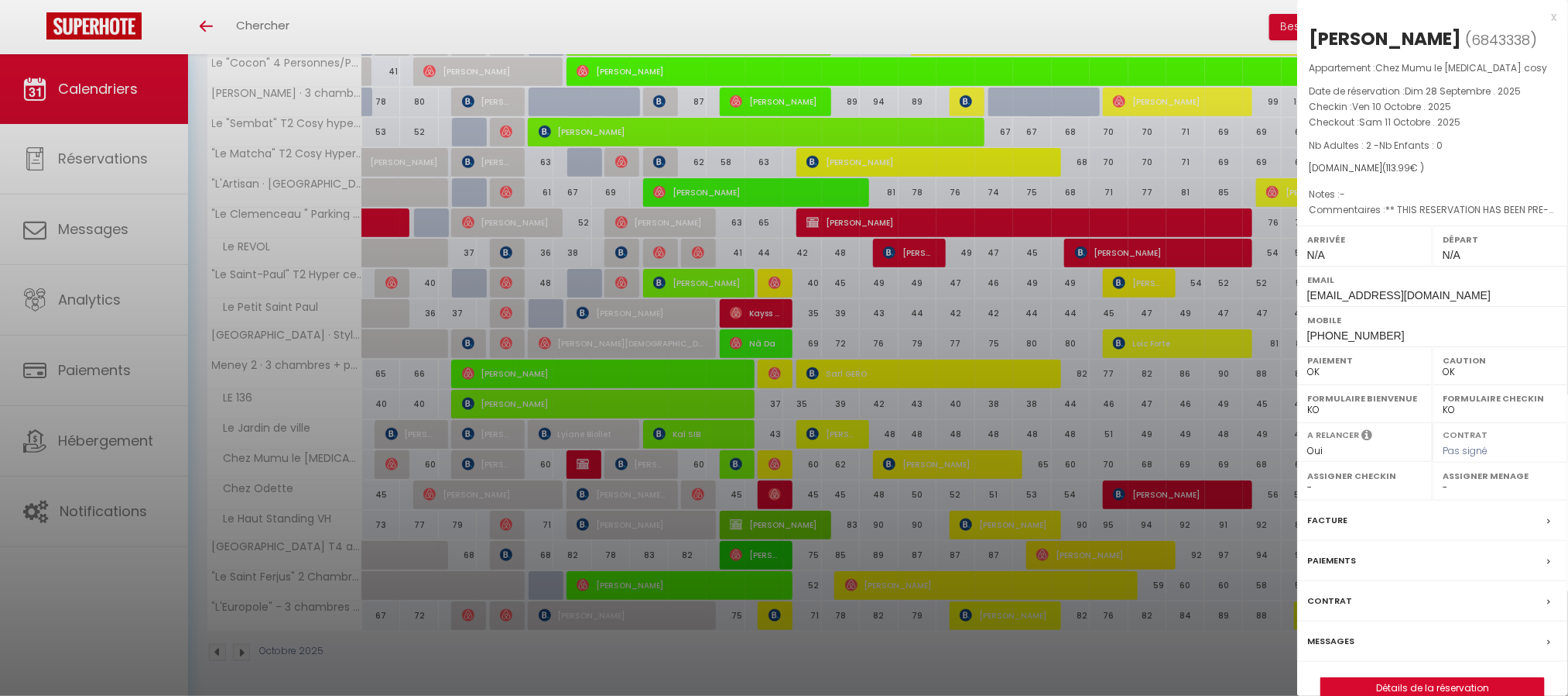
click at [732, 462] on div at bounding box center [784, 348] width 1568 height 696
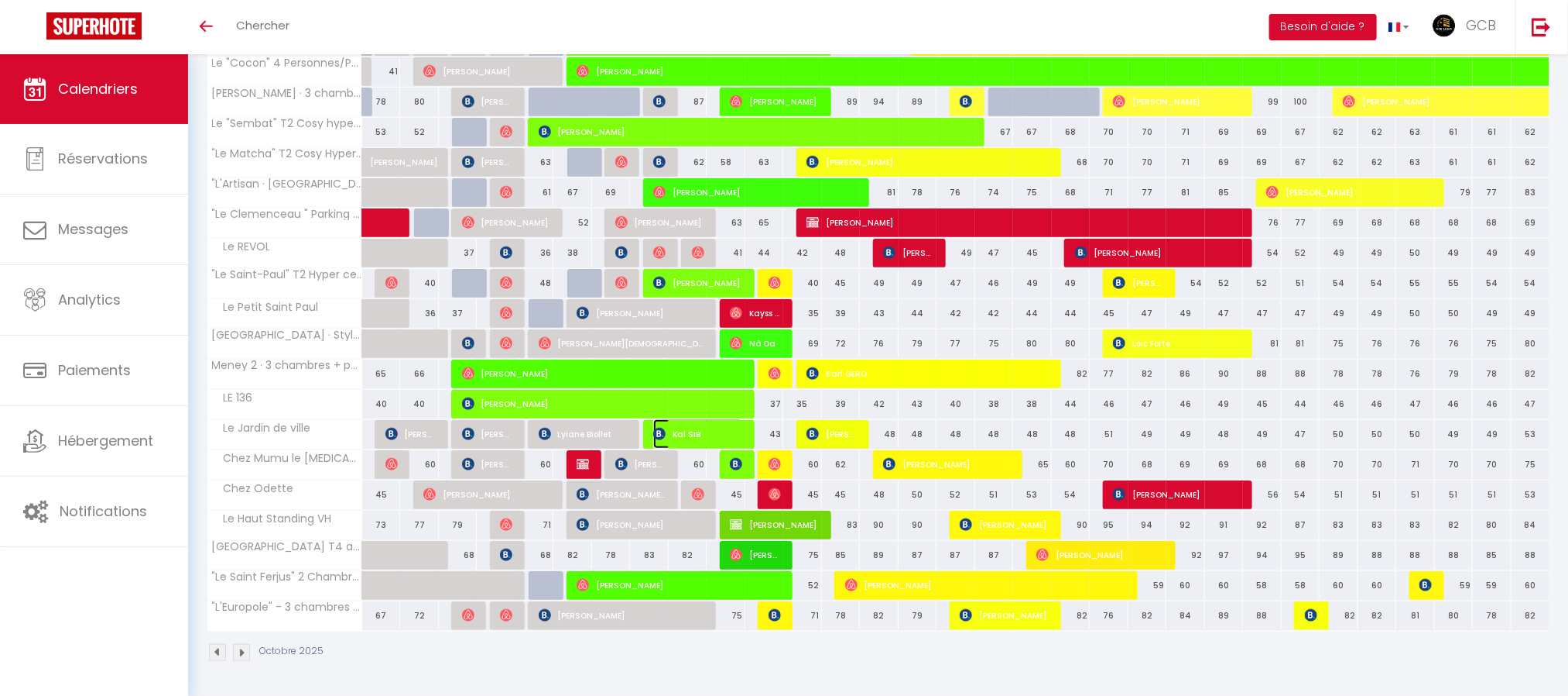
click at [730, 428] on span "Kal SIB" at bounding box center [699, 433] width 91 height 29
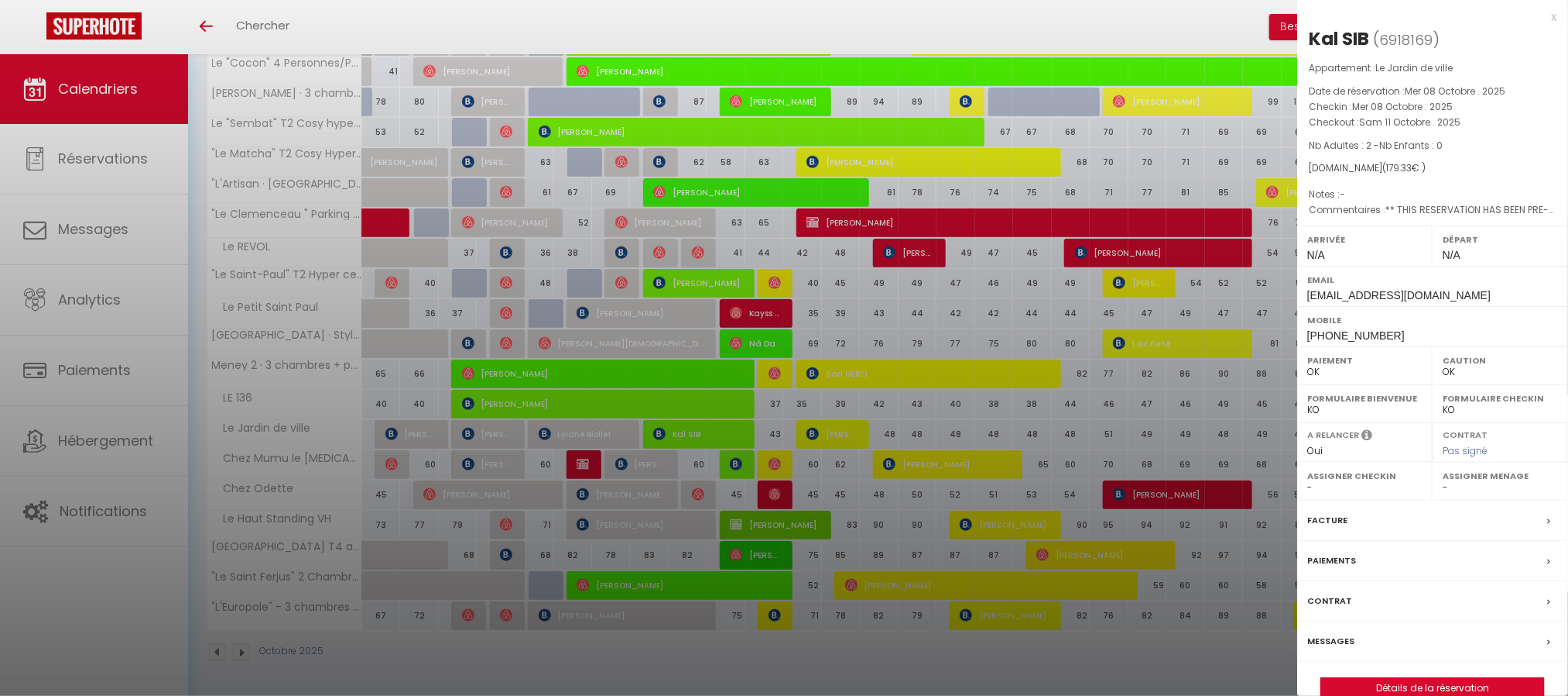
click at [730, 428] on div at bounding box center [784, 348] width 1568 height 696
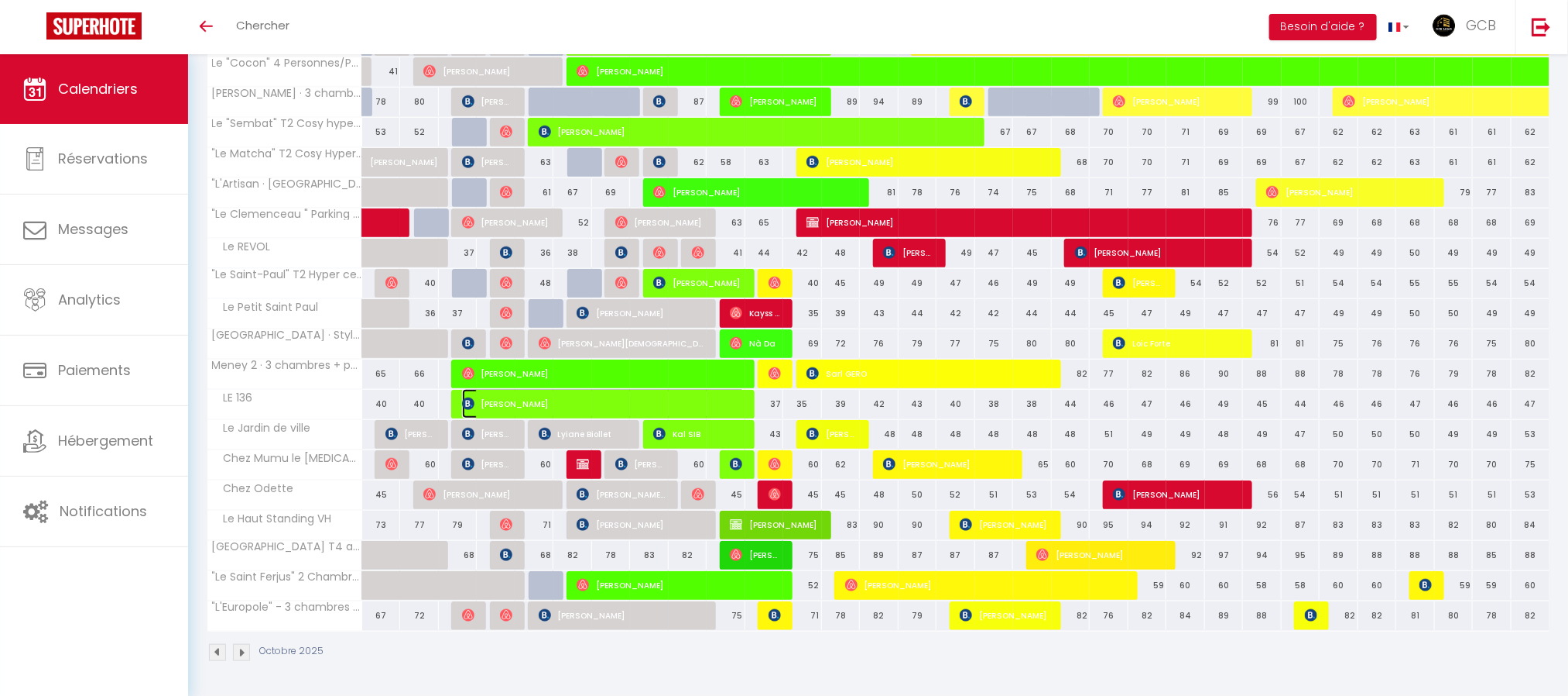
click at [723, 405] on span "[PERSON_NAME]" at bounding box center [604, 403] width 284 height 29
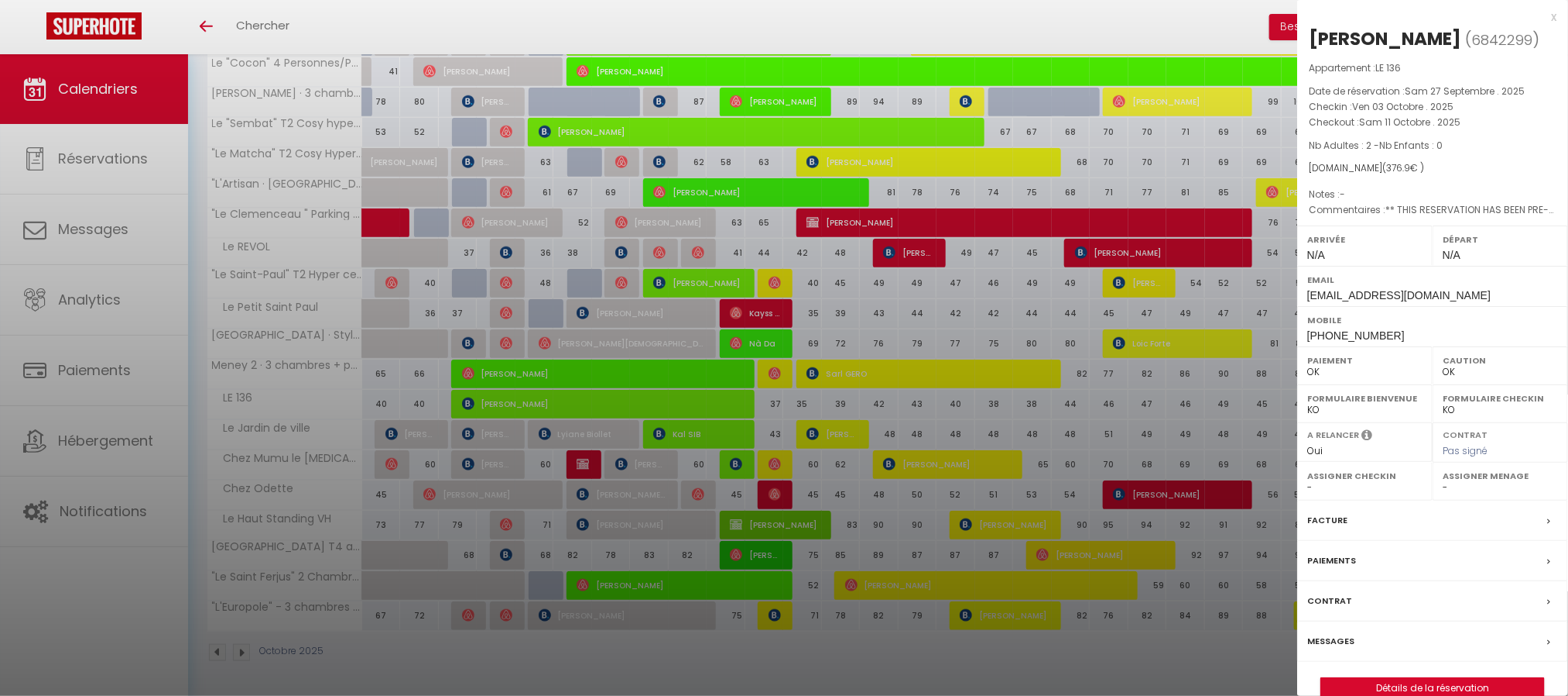
click at [723, 405] on div at bounding box center [784, 348] width 1568 height 696
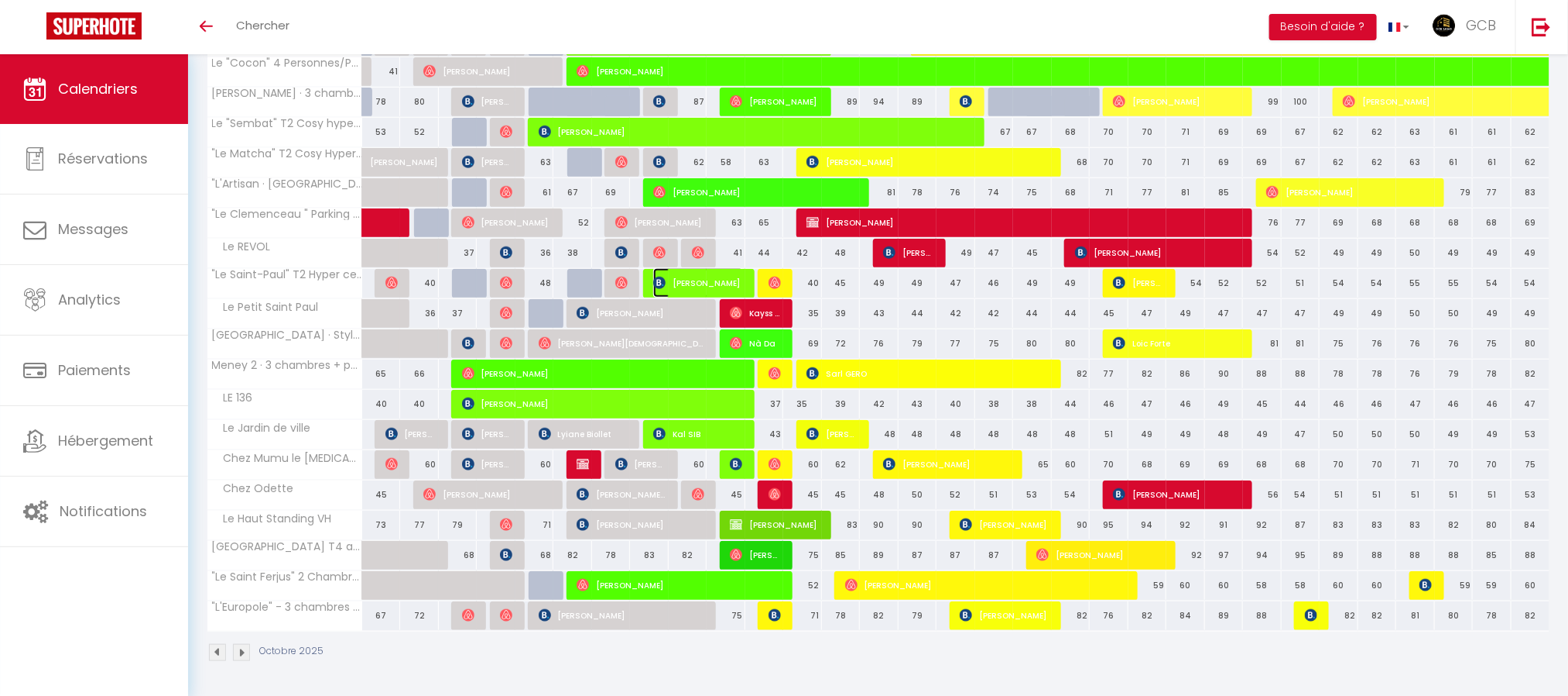
click at [716, 279] on span "[PERSON_NAME]" at bounding box center [699, 282] width 91 height 29
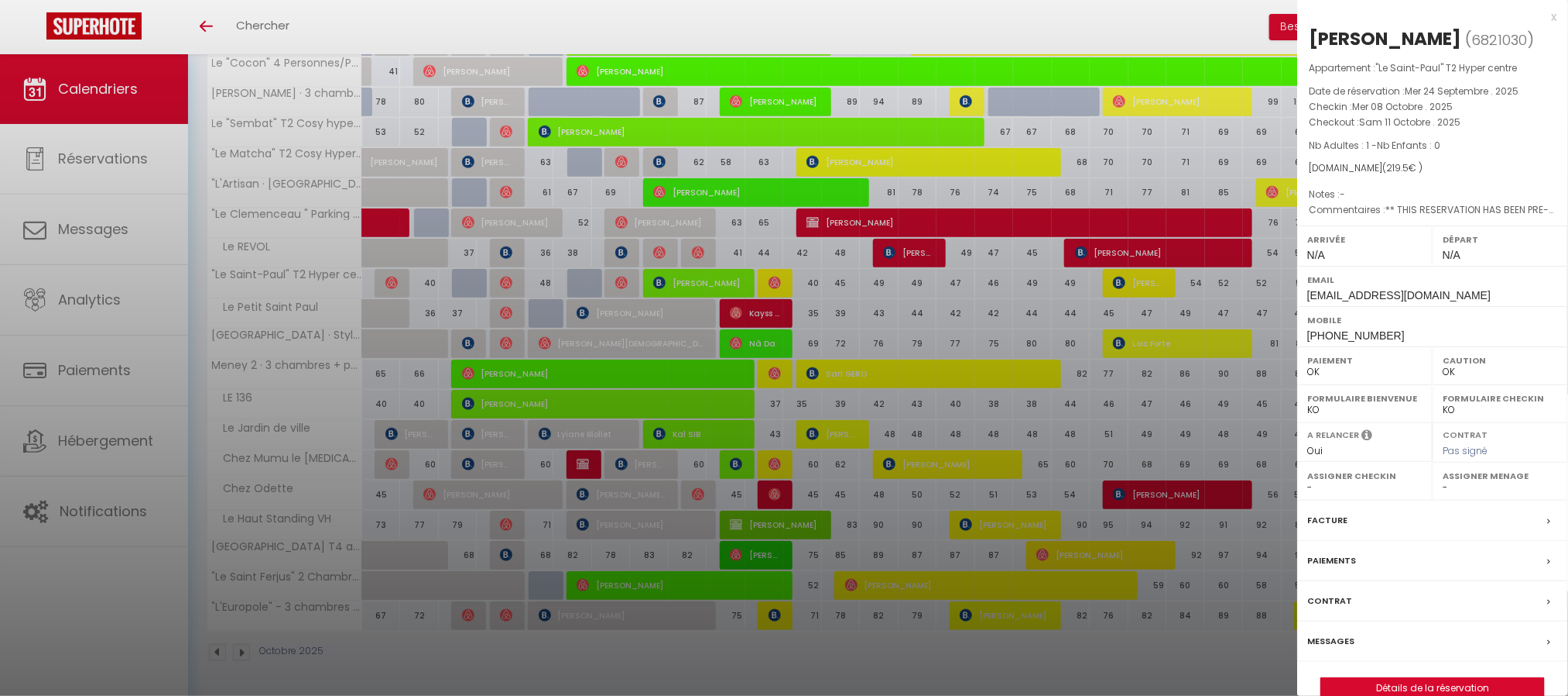
click at [875, 377] on div at bounding box center [784, 348] width 1568 height 696
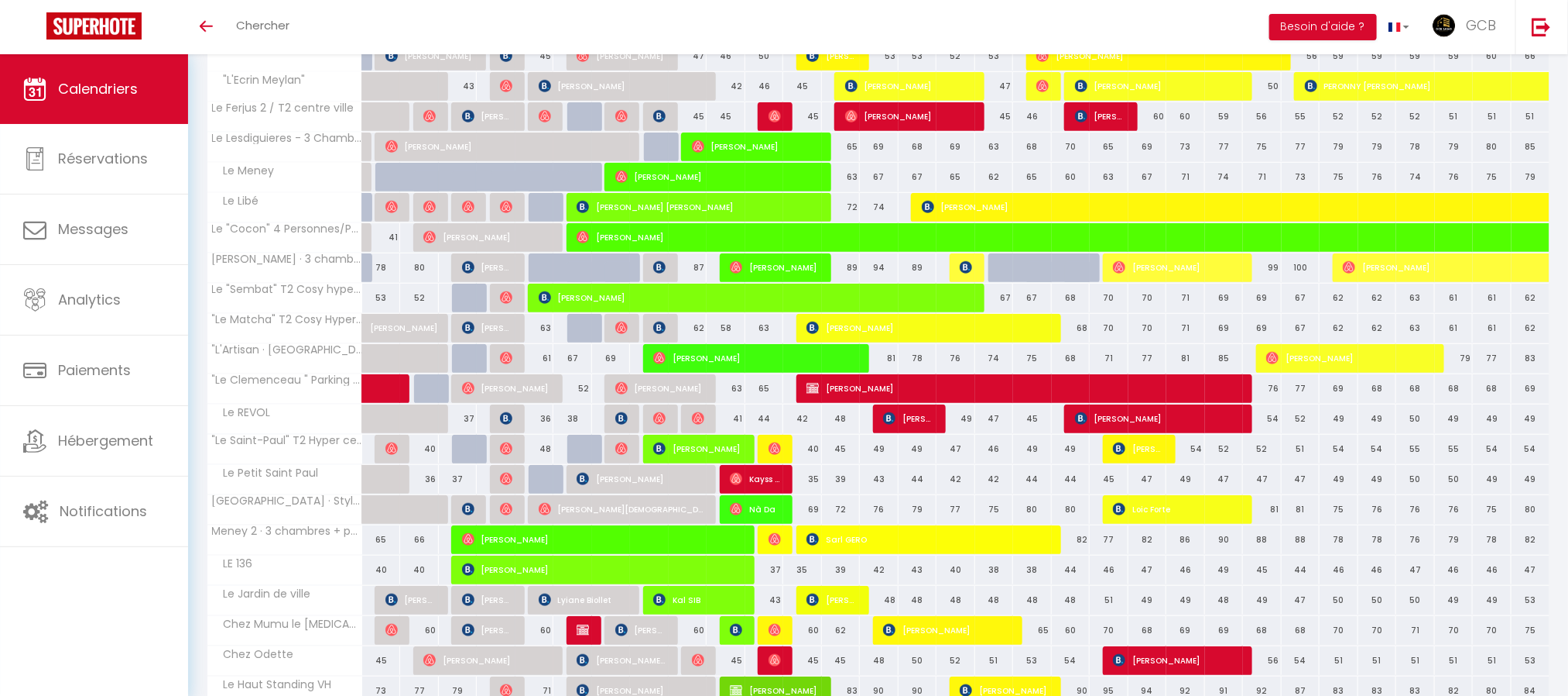
scroll to position [347, 0]
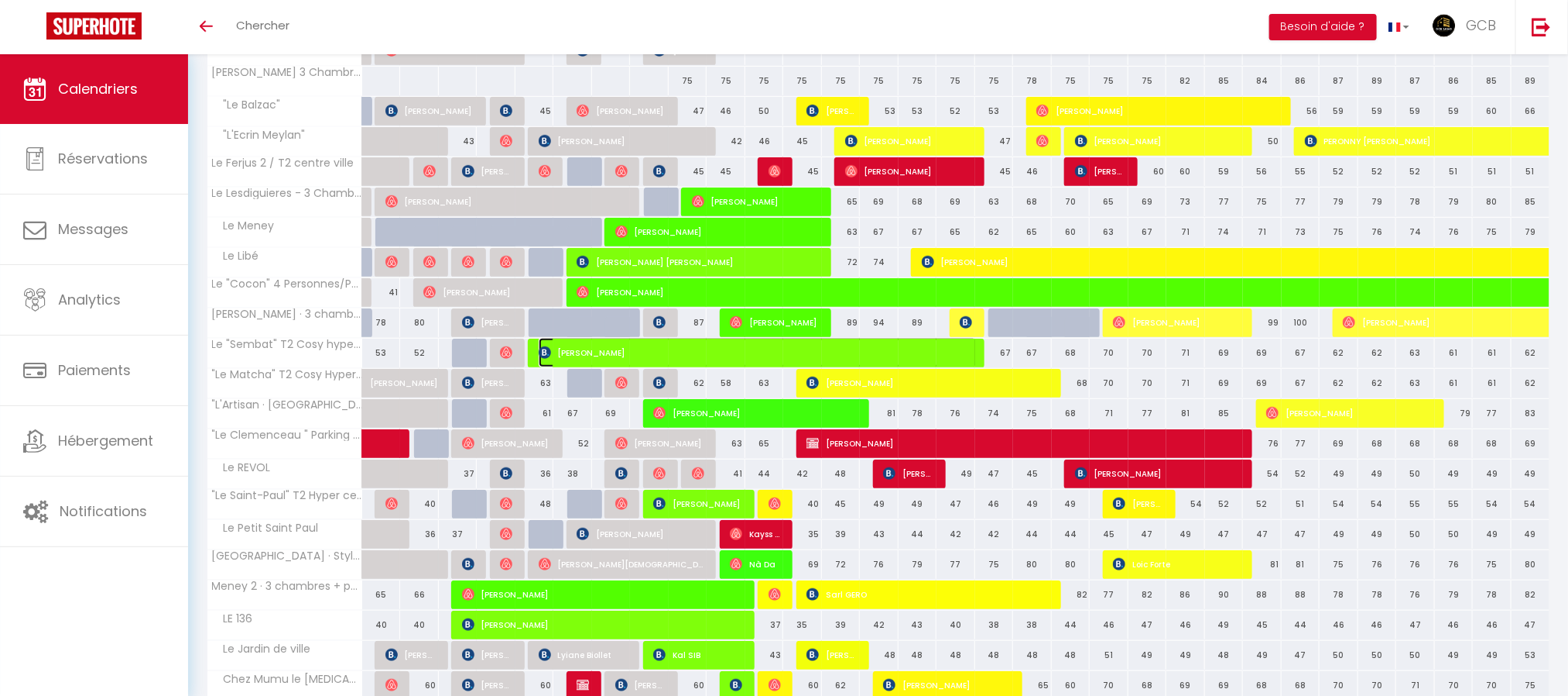
click at [734, 362] on span "[PERSON_NAME]" at bounding box center [758, 352] width 439 height 29
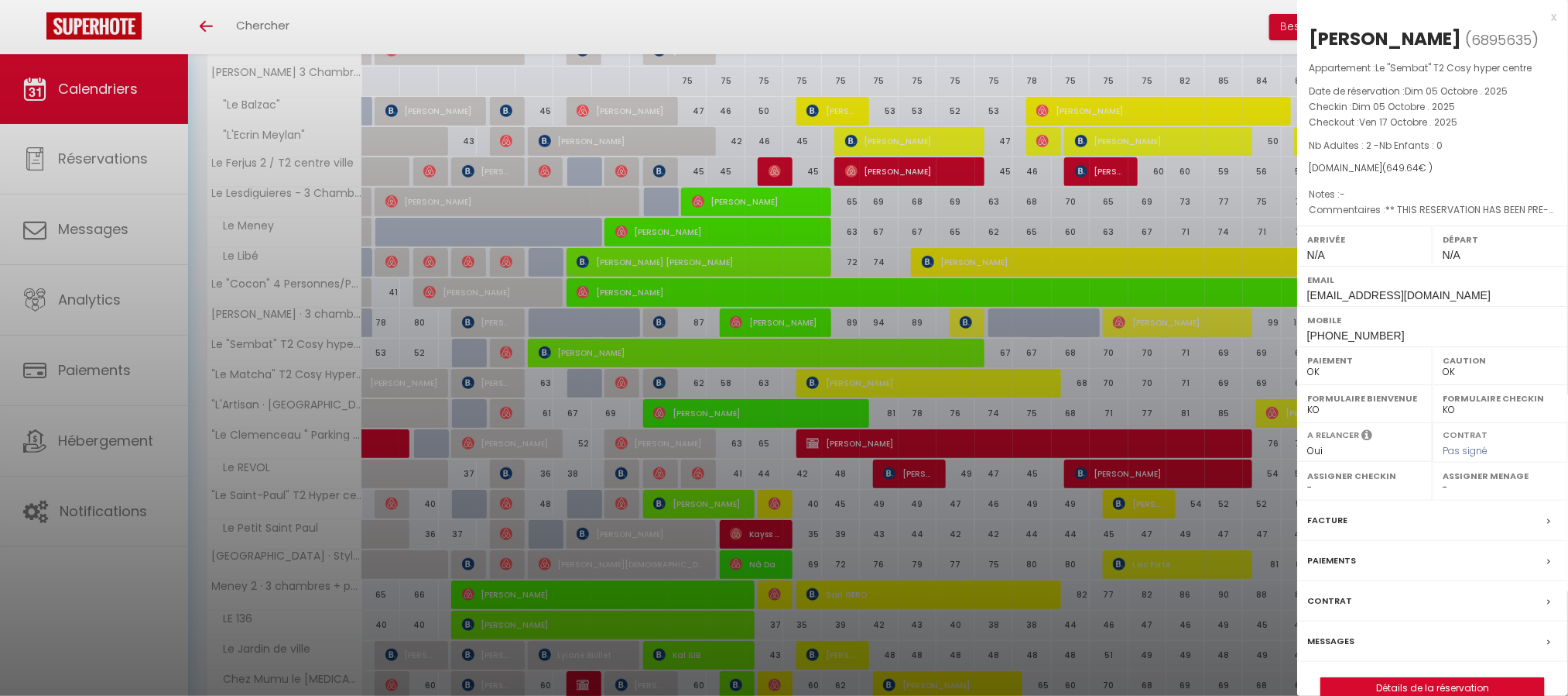
click at [832, 302] on div at bounding box center [784, 348] width 1568 height 696
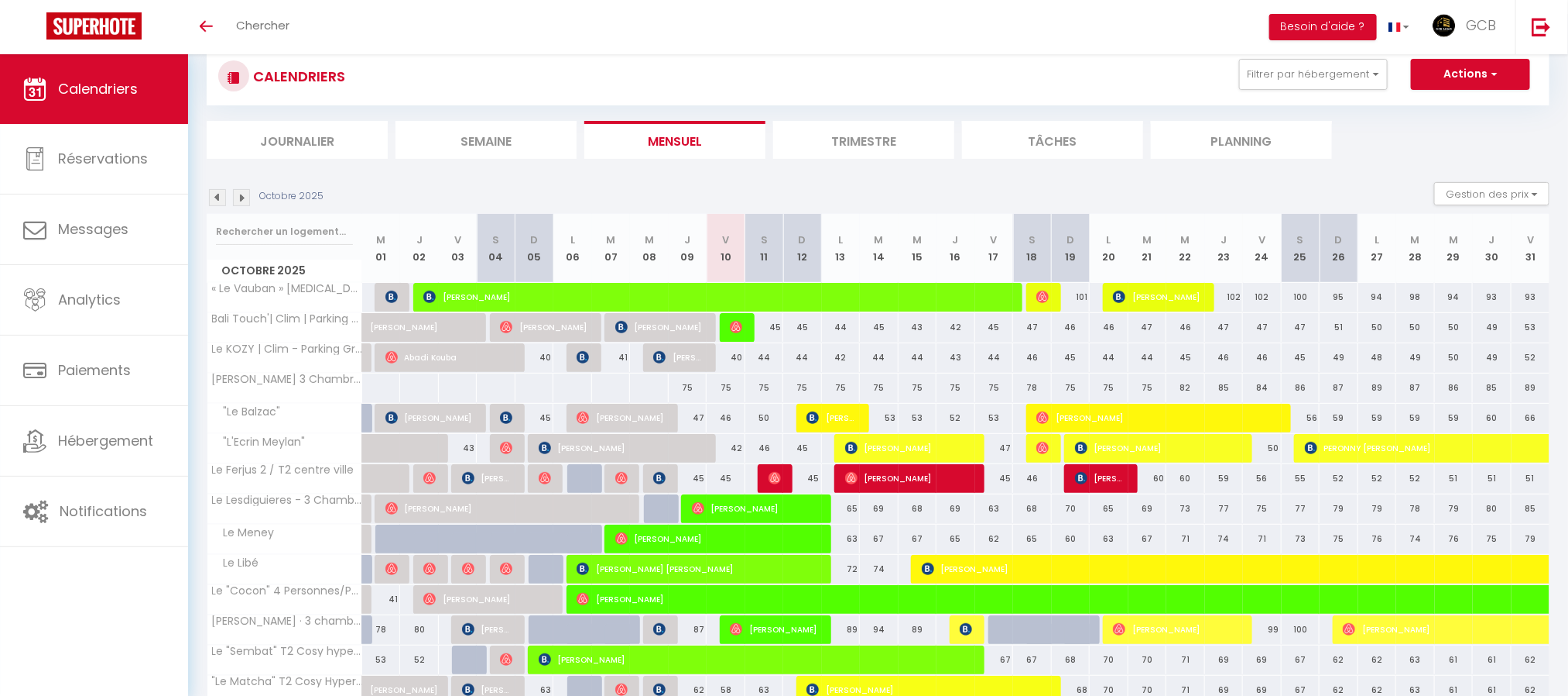
scroll to position [0, 0]
